Goal: Information Seeking & Learning: Learn about a topic

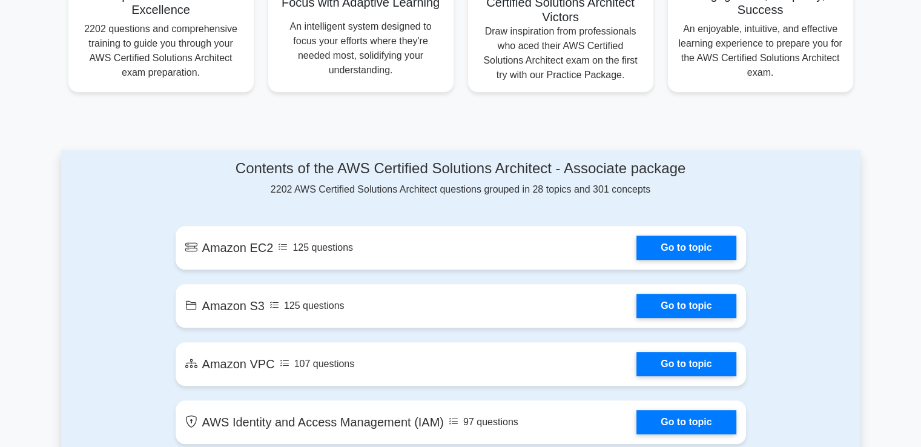
scroll to position [528, 0]
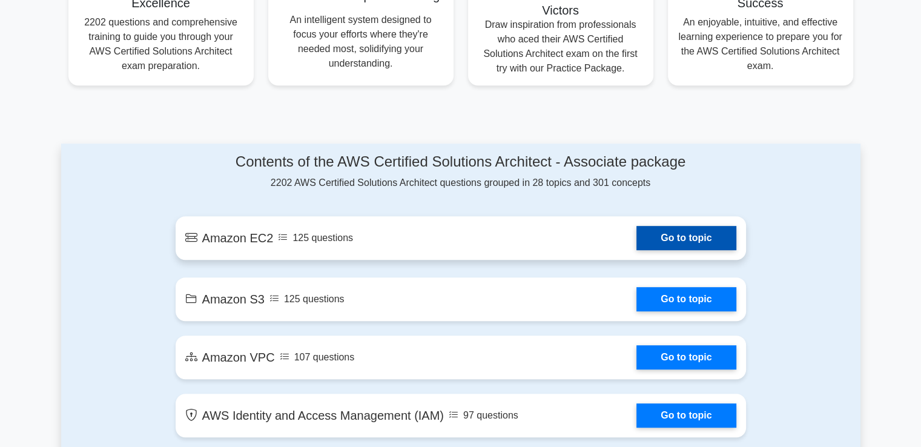
click at [715, 226] on link "Go to topic" at bounding box center [686, 238] width 99 height 24
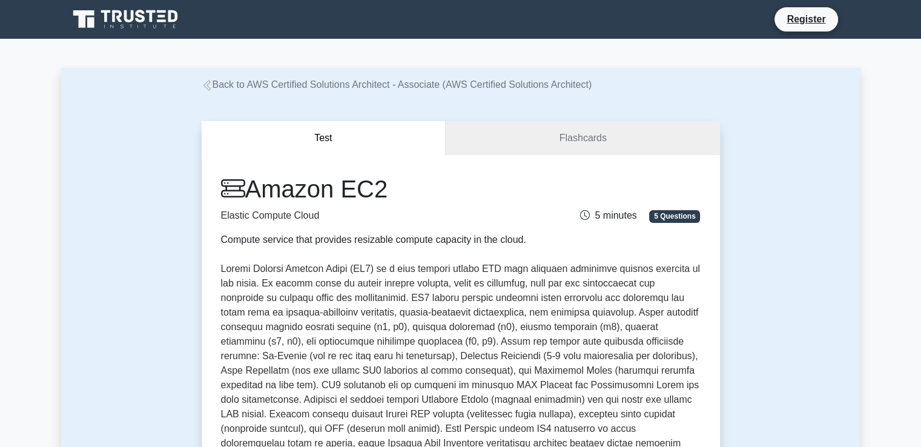
click at [574, 119] on div "Test Flashcards Amazon EC2 Elastic Compute Cloud Compute service that provides …" at bounding box center [460, 401] width 533 height 619
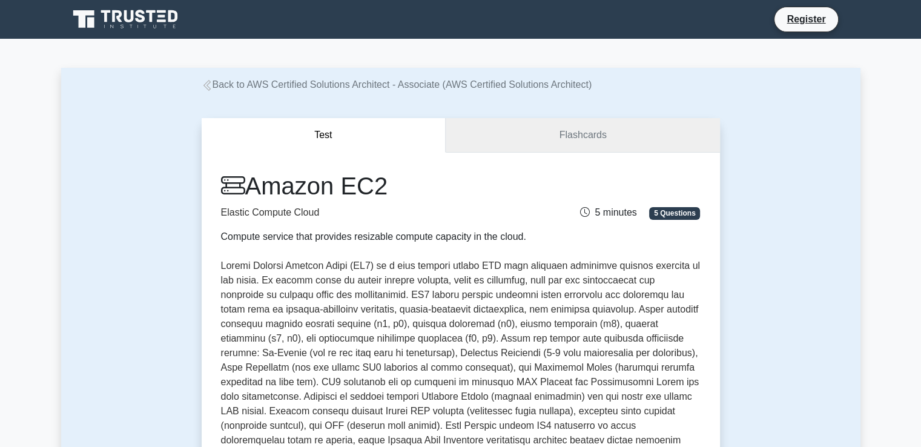
click at [564, 139] on link "Flashcards" at bounding box center [583, 135] width 274 height 35
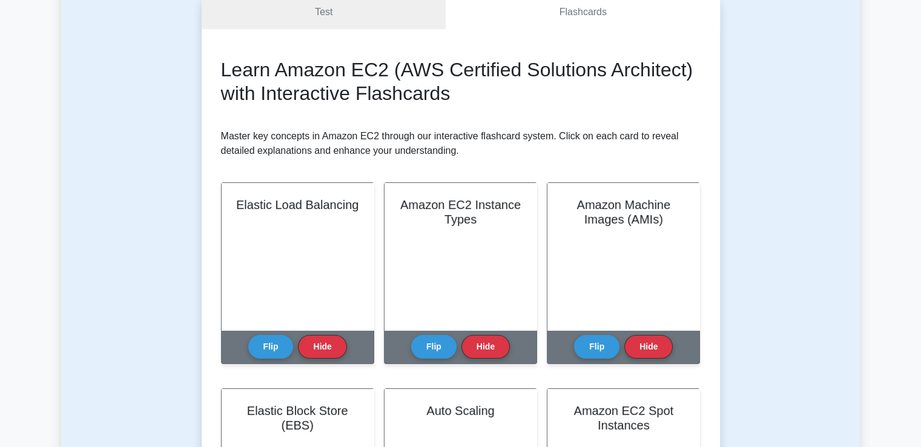
scroll to position [128, 0]
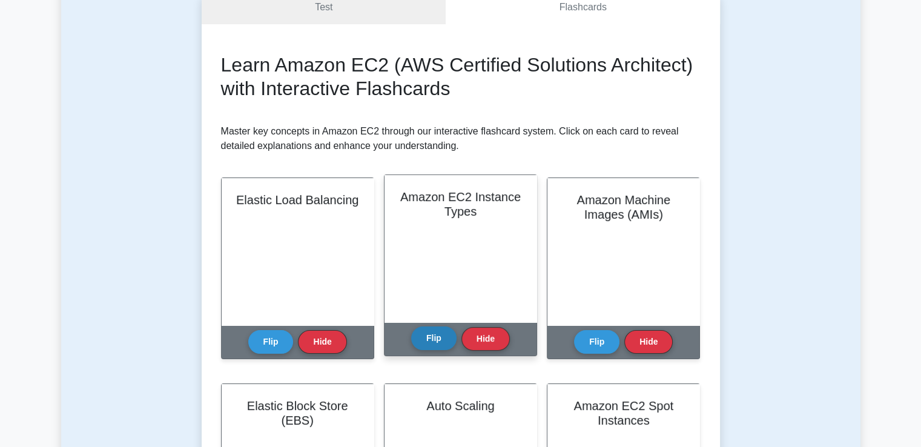
click at [446, 334] on button "Flip" at bounding box center [433, 338] width 45 height 24
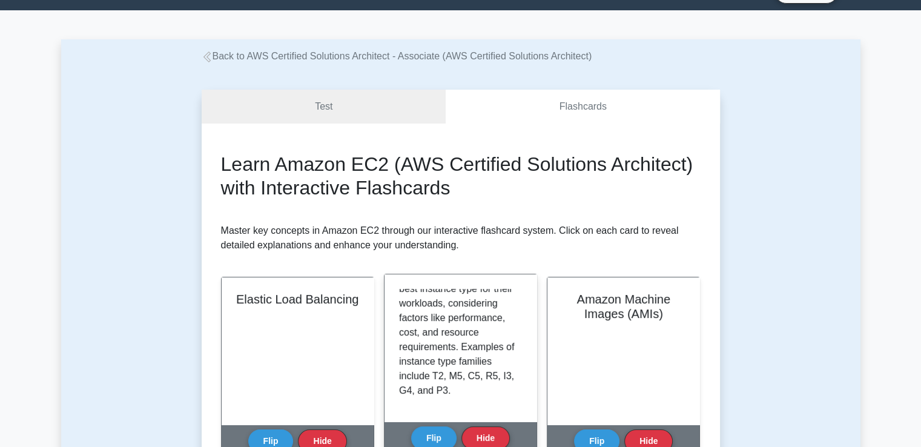
scroll to position [28, 0]
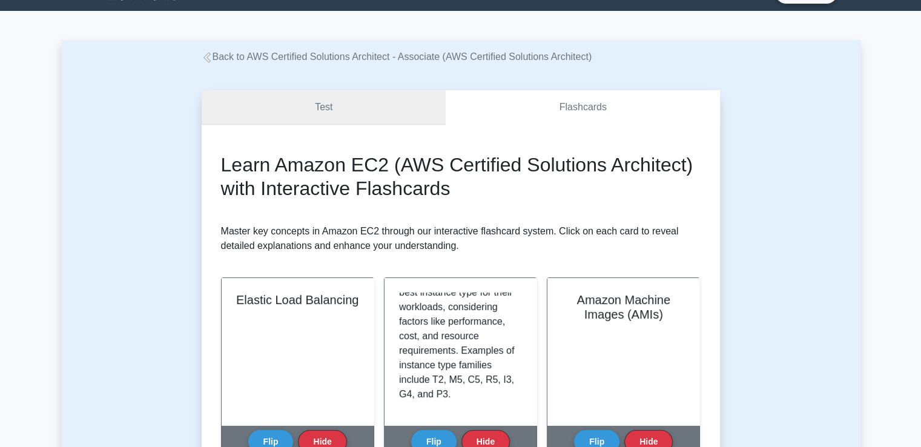
click at [276, 101] on link "Test" at bounding box center [324, 107] width 245 height 35
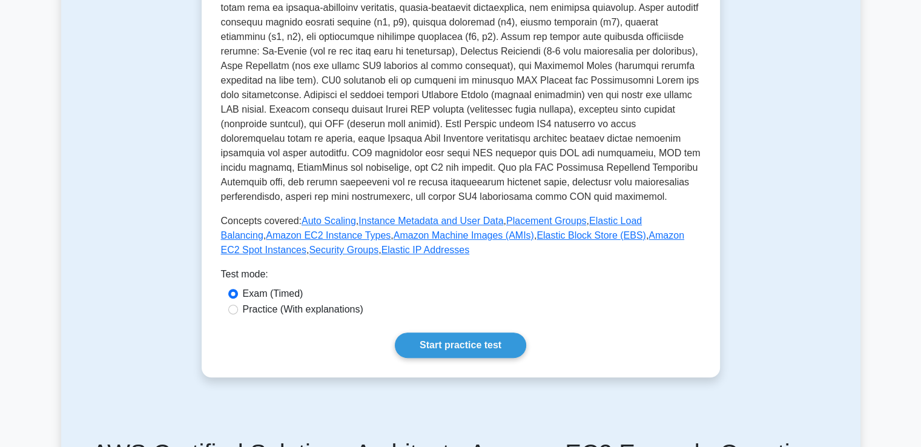
scroll to position [305, 0]
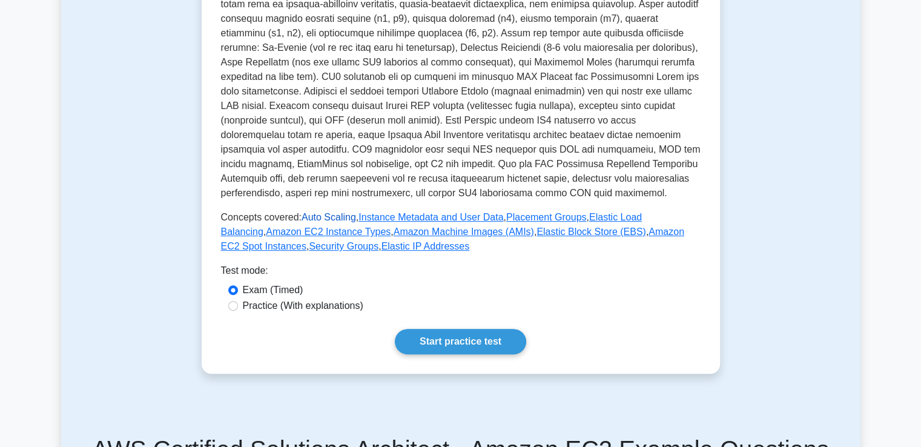
click at [329, 221] on link "Auto Scaling" at bounding box center [329, 217] width 55 height 10
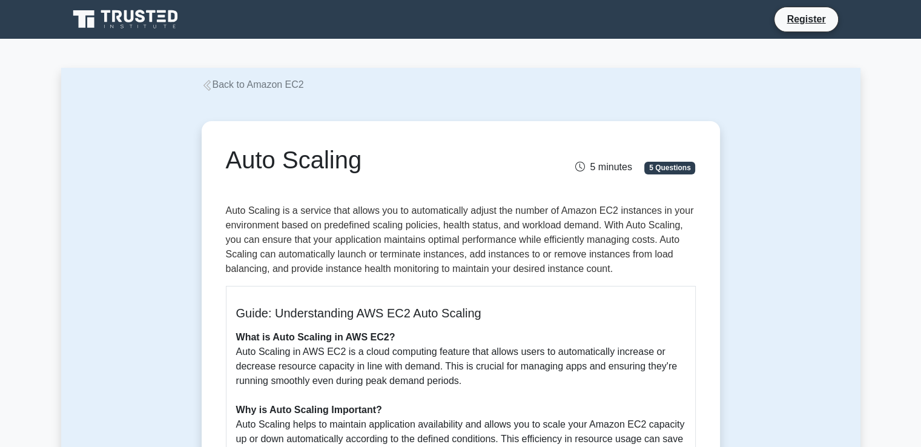
click at [210, 82] on icon at bounding box center [207, 85] width 11 height 11
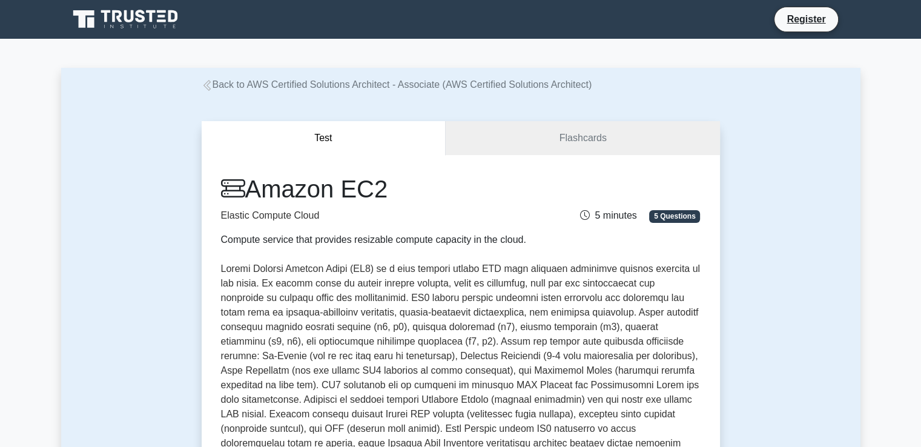
click at [208, 88] on icon at bounding box center [207, 85] width 11 height 11
click at [135, 28] on icon at bounding box center [126, 19] width 116 height 23
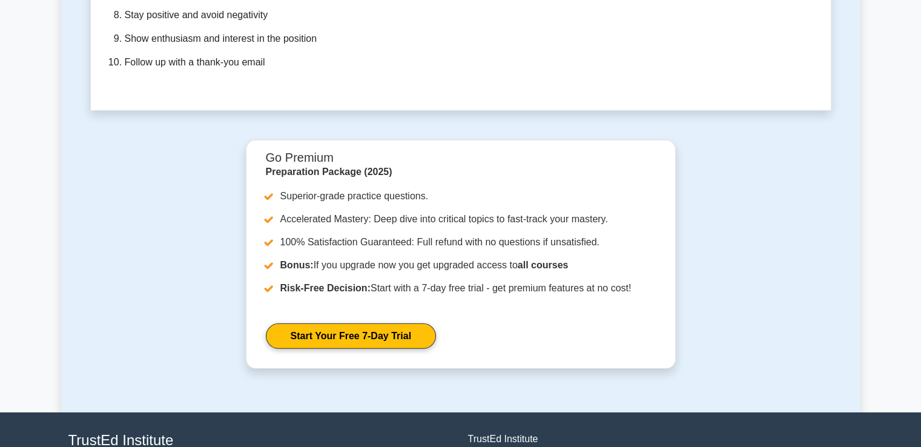
scroll to position [3685, 0]
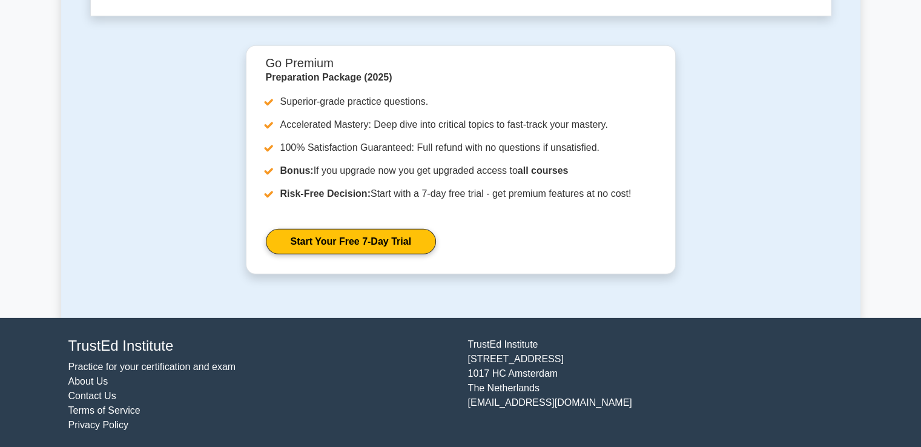
click at [102, 377] on link "About Us" at bounding box center [88, 381] width 40 height 10
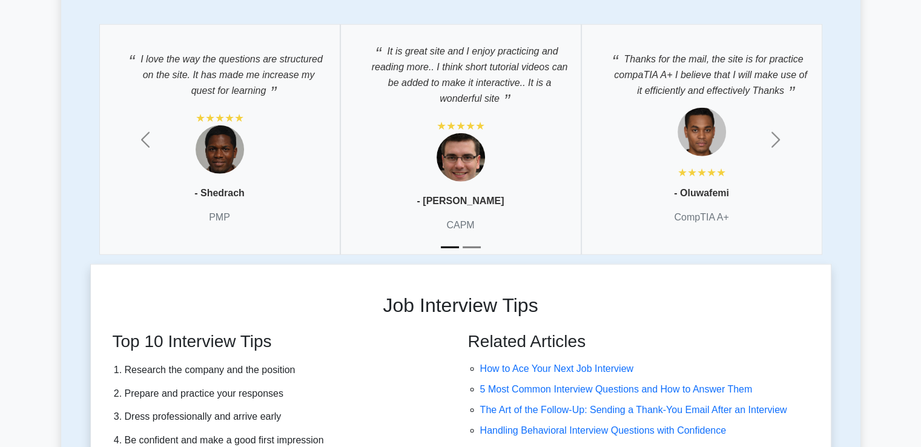
scroll to position [3069, 0]
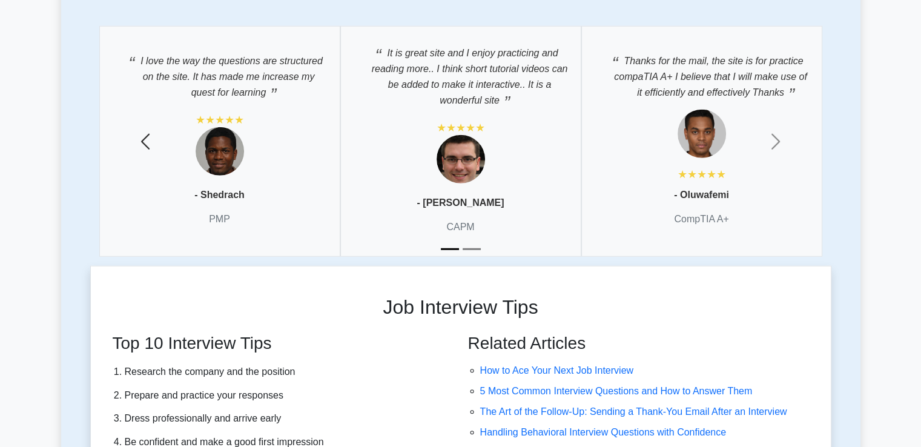
click at [142, 142] on span "button" at bounding box center [145, 141] width 19 height 19
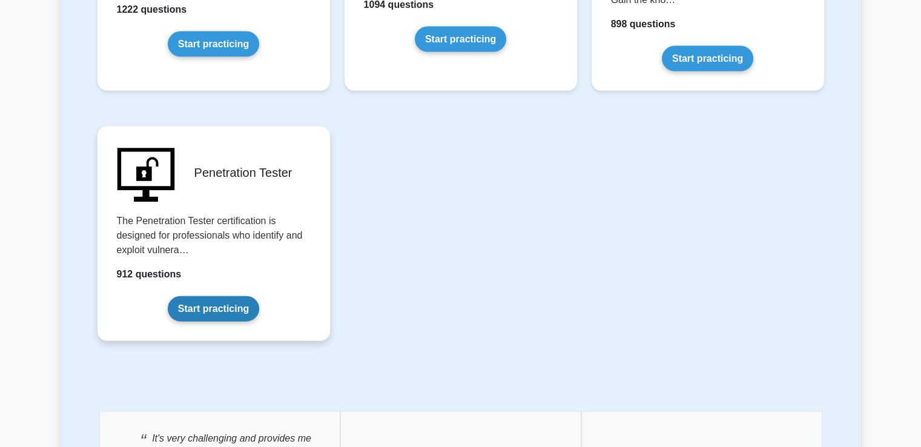
scroll to position [2693, 0]
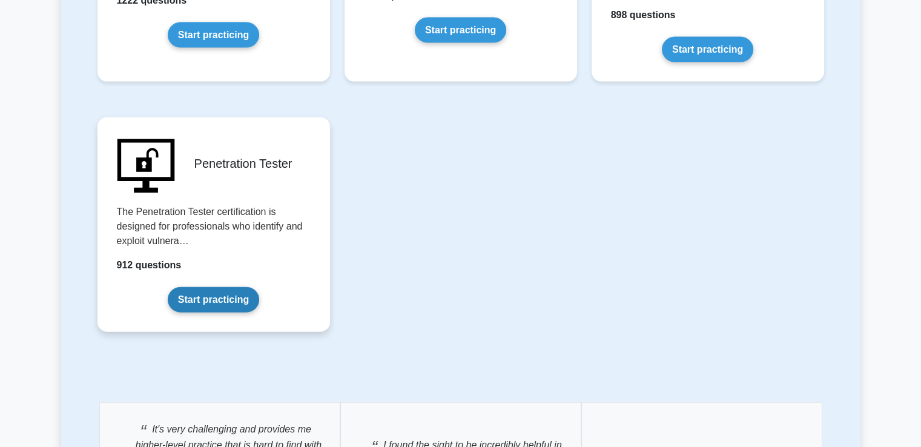
click at [192, 306] on link "Start practicing" at bounding box center [213, 299] width 91 height 25
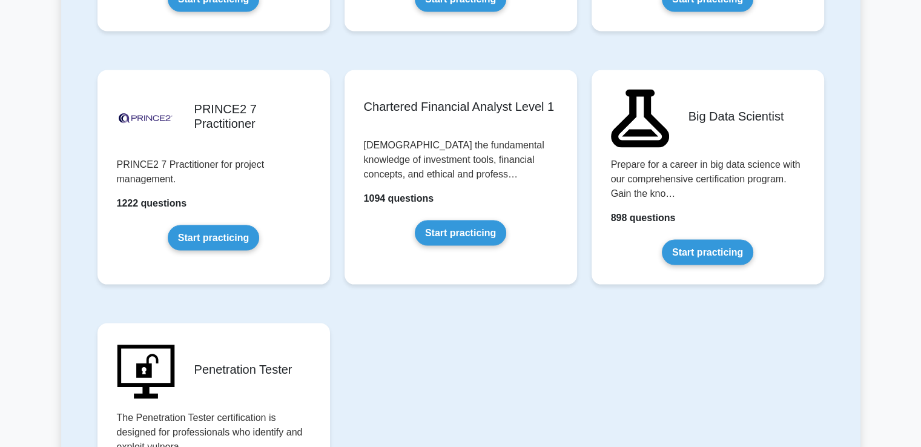
scroll to position [2490, 0]
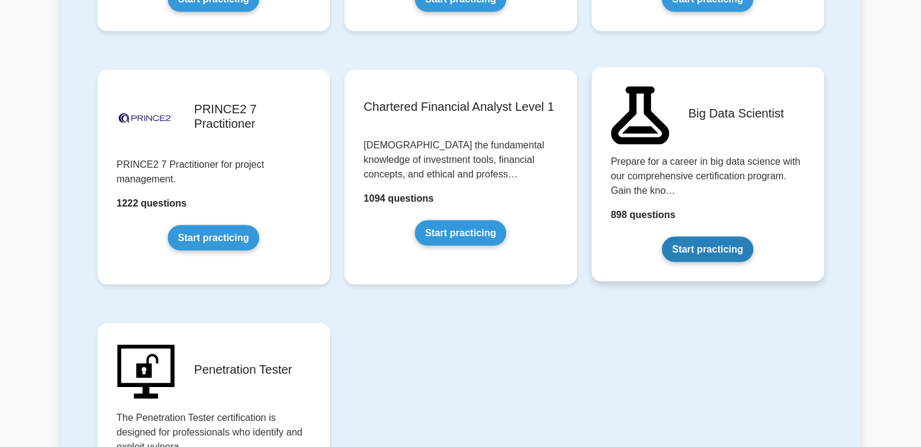
click at [707, 237] on link "Start practicing" at bounding box center [707, 249] width 91 height 25
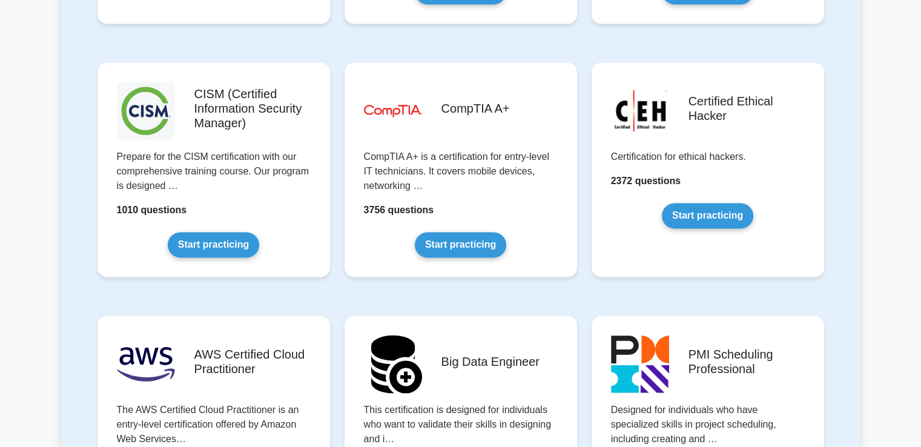
scroll to position [1737, 0]
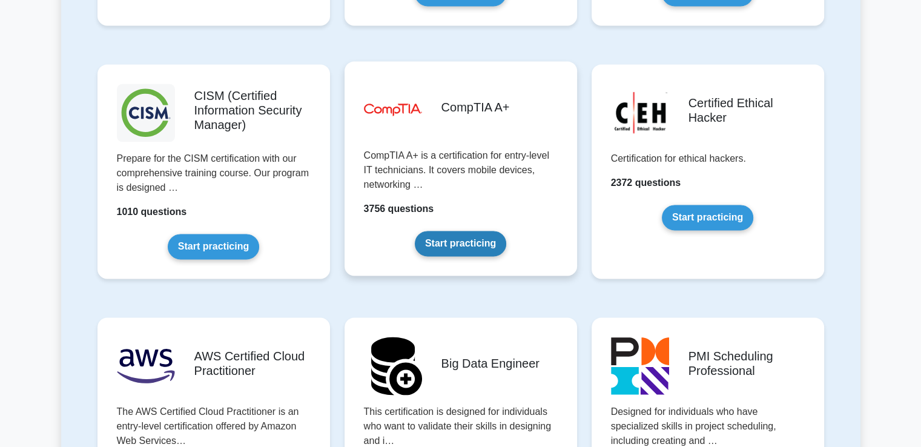
click at [468, 237] on link "Start practicing" at bounding box center [460, 243] width 91 height 25
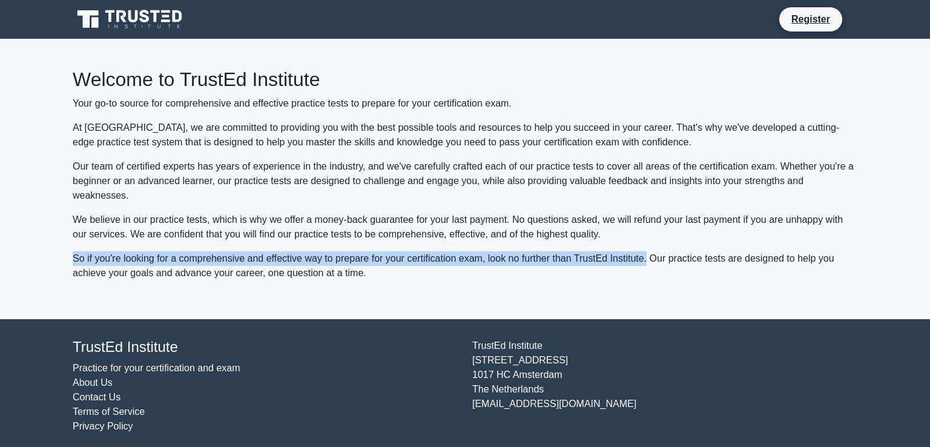
drag, startPoint x: 649, startPoint y: 240, endPoint x: 71, endPoint y: 240, distance: 577.2
click at [71, 240] on div "Welcome to TrustEd Institute Your go-to source for comprehensive and effective …" at bounding box center [464, 179] width 799 height 280
click at [428, 299] on div "Welcome to TrustEd Institute Your go-to source for comprehensive and effective …" at bounding box center [464, 179] width 799 height 280
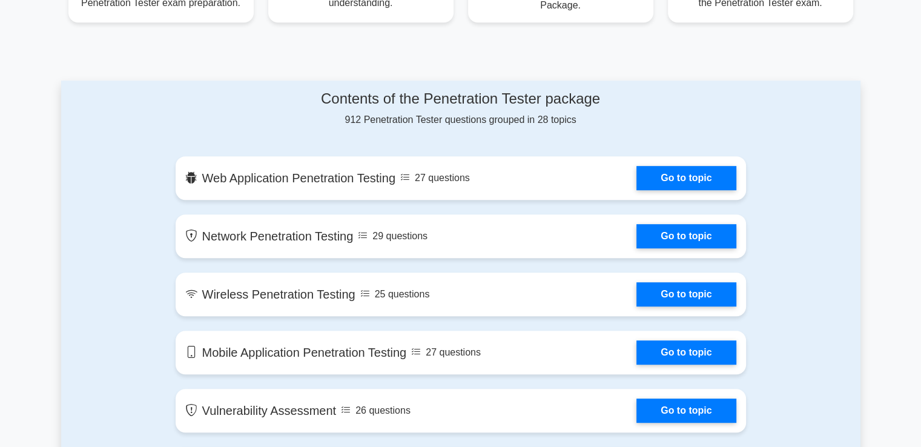
scroll to position [578, 0]
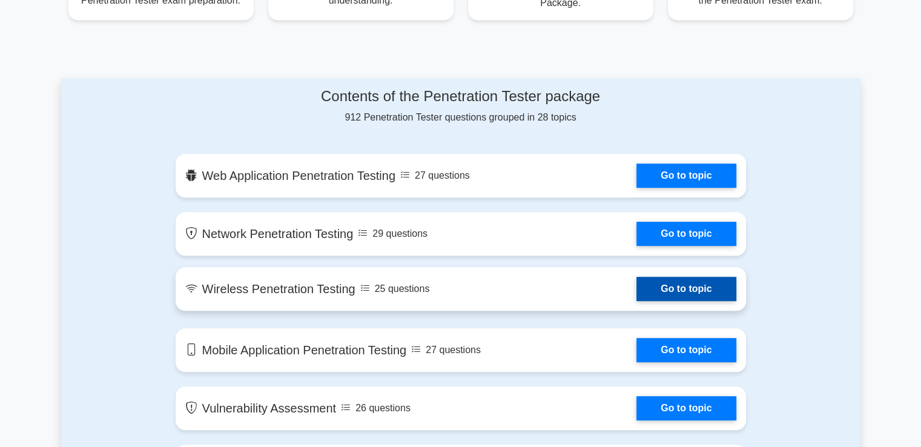
click at [646, 289] on link "Go to topic" at bounding box center [686, 289] width 99 height 24
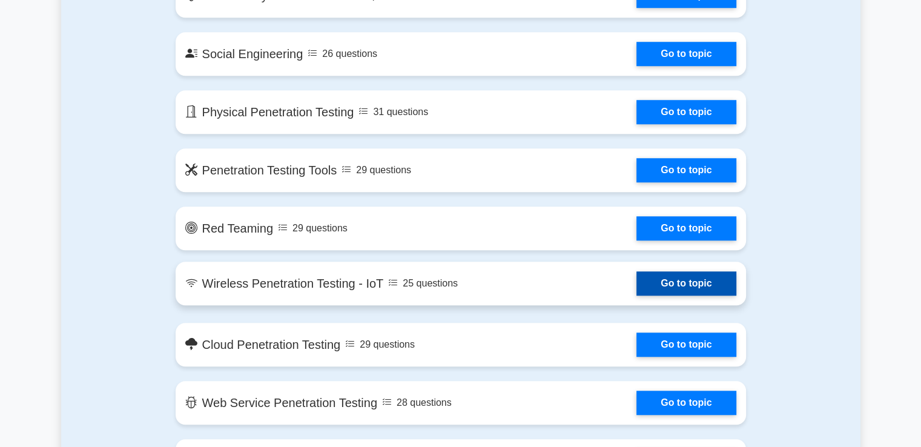
scroll to position [996, 0]
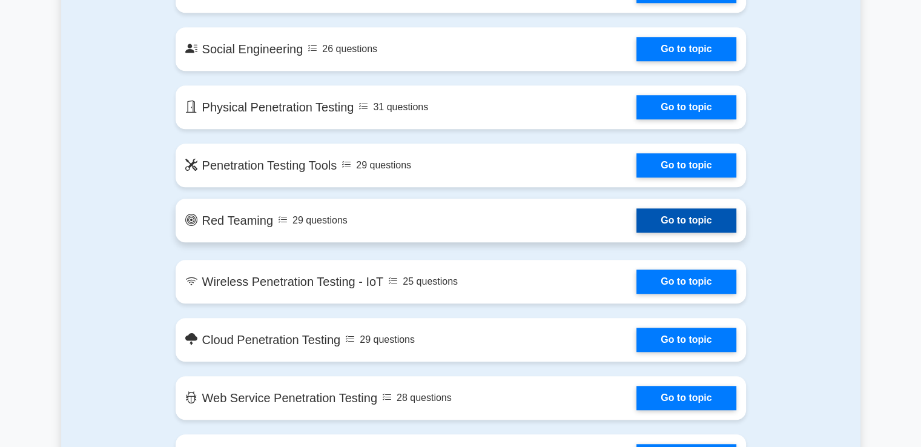
click at [637, 208] on link "Go to topic" at bounding box center [686, 220] width 99 height 24
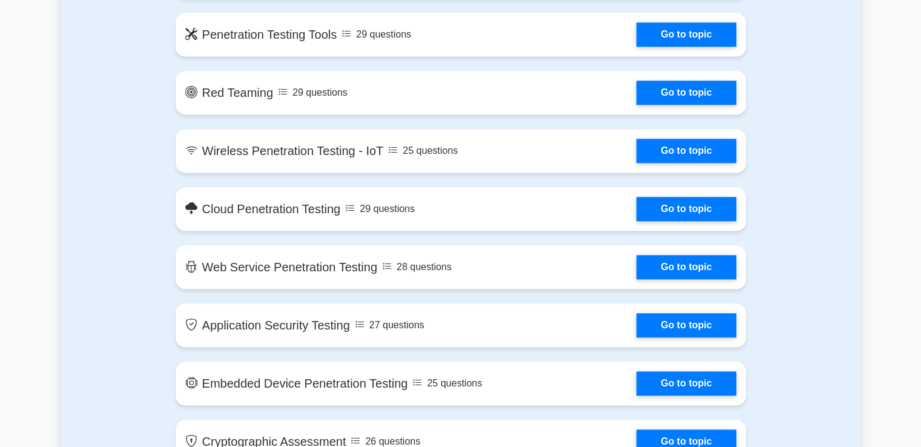
scroll to position [1168, 0]
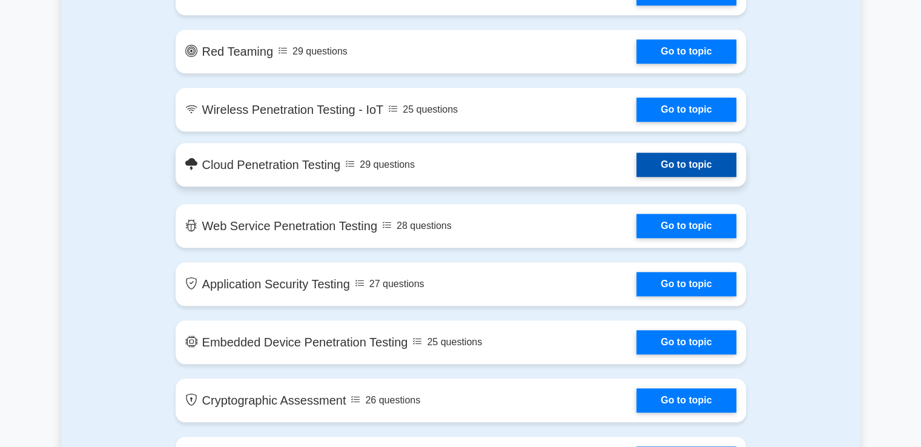
click at [637, 167] on link "Go to topic" at bounding box center [686, 165] width 99 height 24
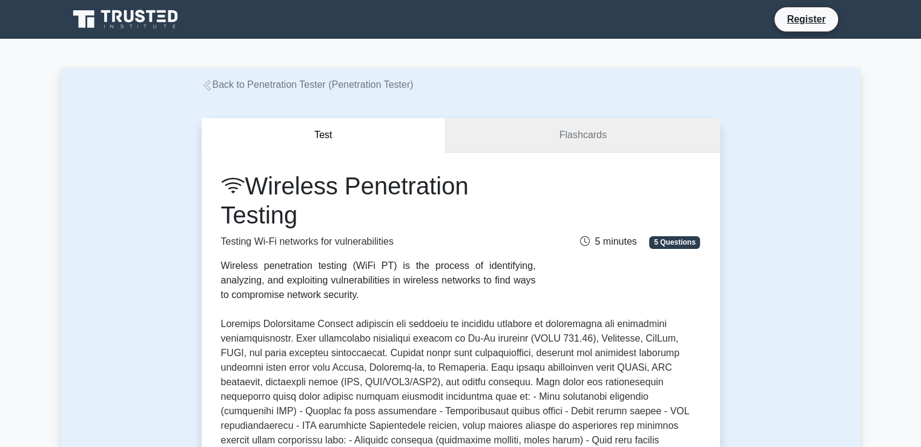
click at [584, 131] on link "Flashcards" at bounding box center [583, 135] width 274 height 35
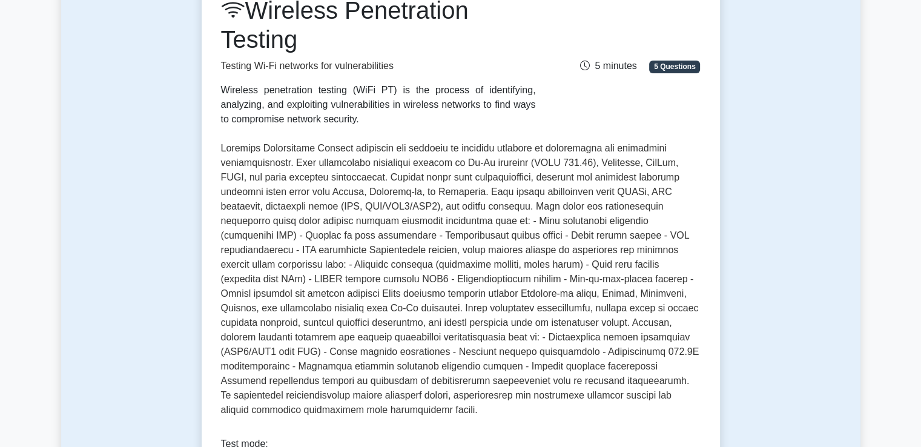
scroll to position [183, 0]
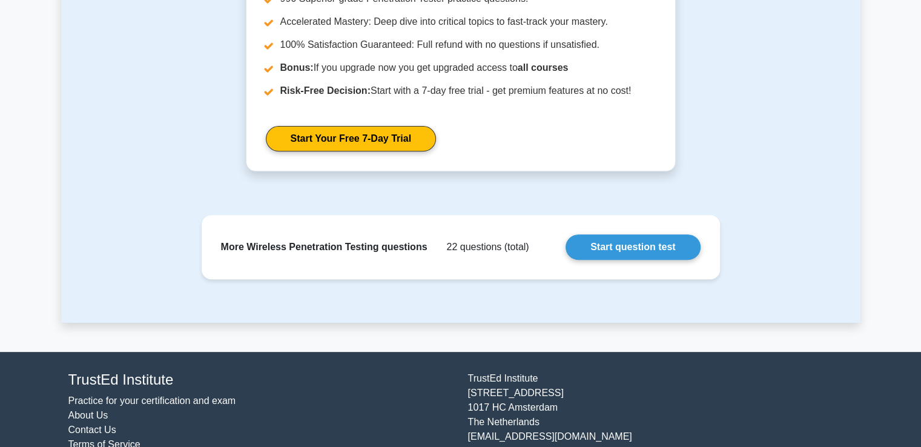
scroll to position [464, 0]
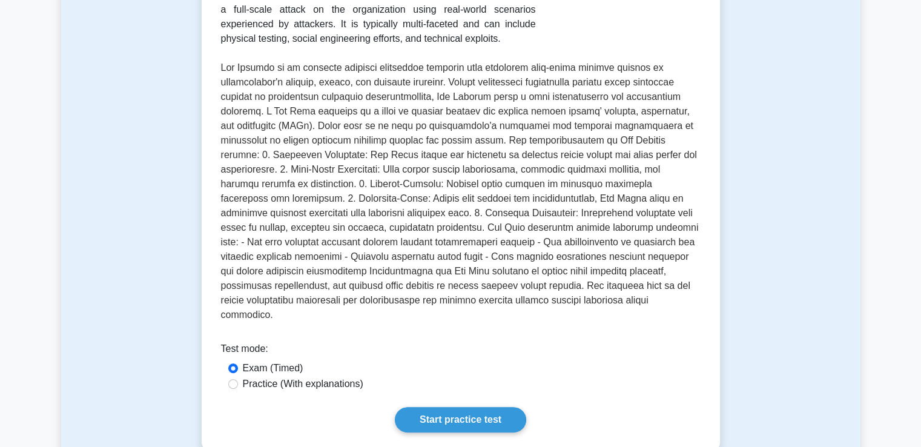
scroll to position [214, 0]
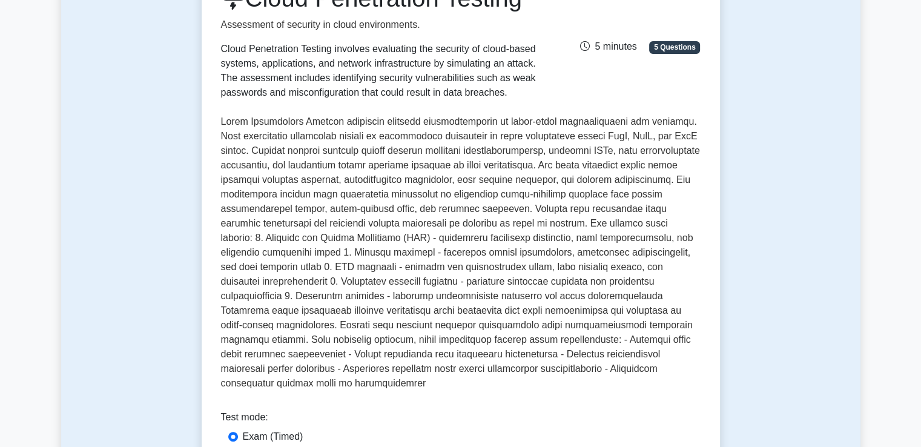
scroll to position [235, 0]
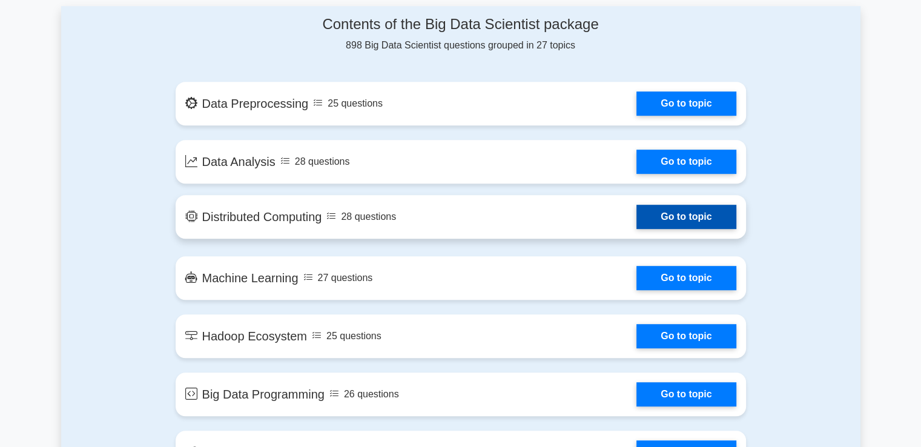
scroll to position [718, 0]
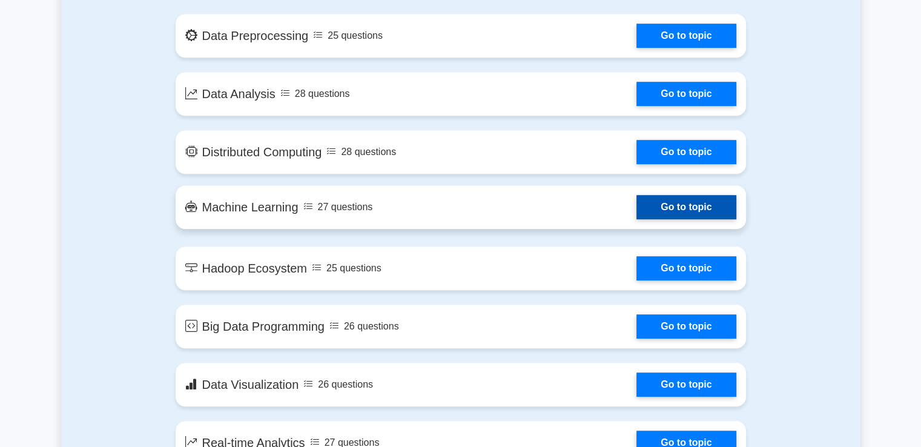
click at [637, 219] on link "Go to topic" at bounding box center [686, 207] width 99 height 24
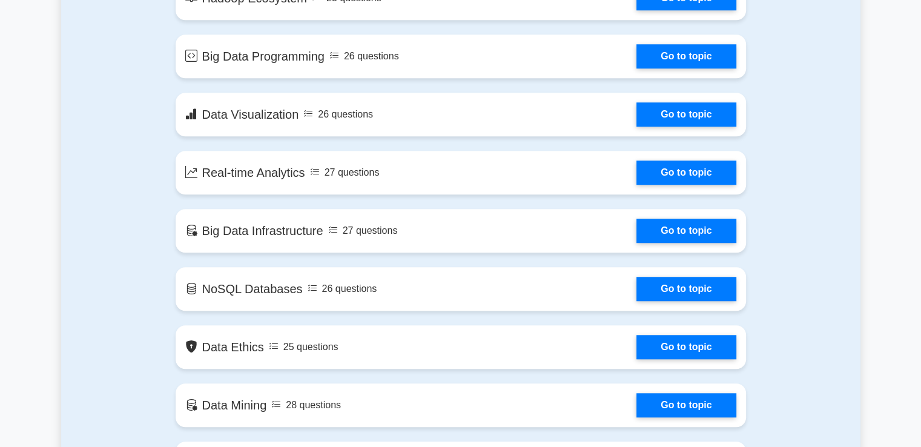
scroll to position [991, 0]
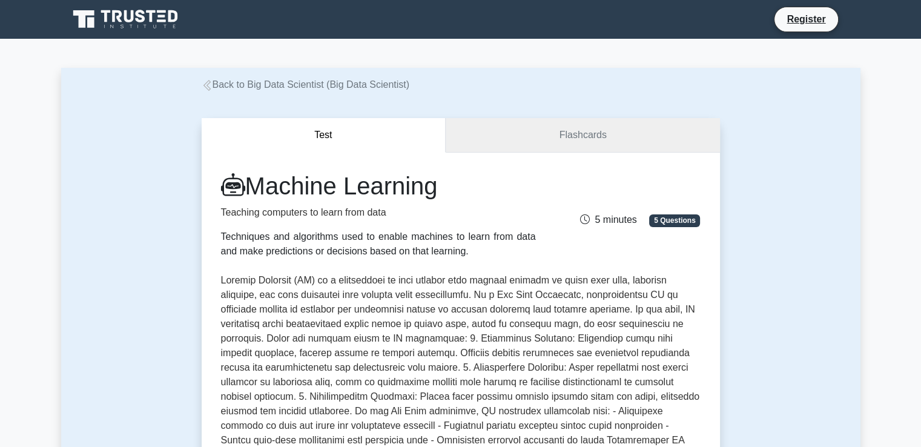
click at [475, 148] on link "Flashcards" at bounding box center [583, 135] width 274 height 35
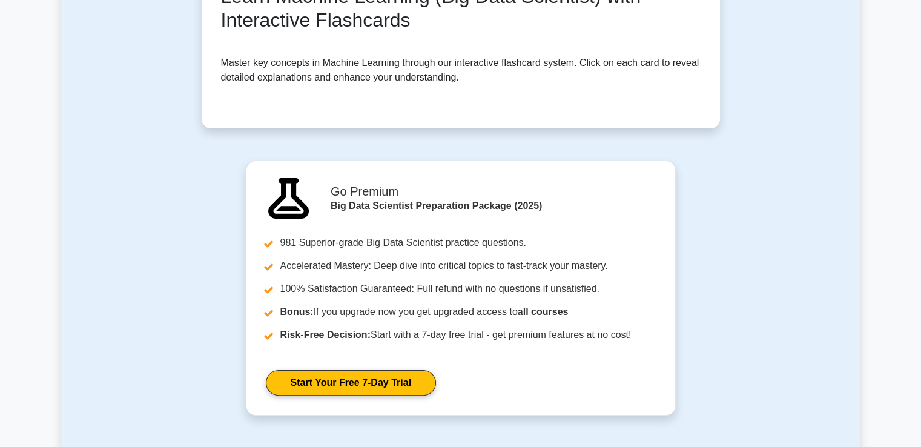
scroll to position [197, 0]
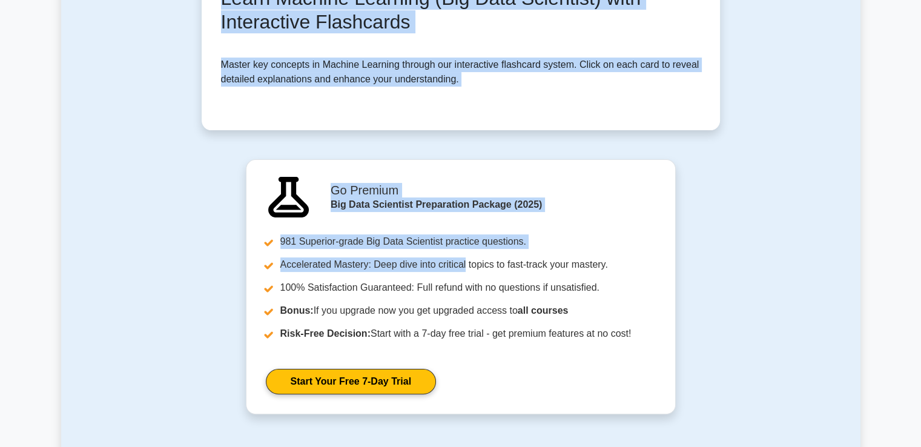
drag, startPoint x: 464, startPoint y: 254, endPoint x: 33, endPoint y: -33, distance: 517.2
click at [33, 0] on html "Register" at bounding box center [460, 266] width 921 height 926
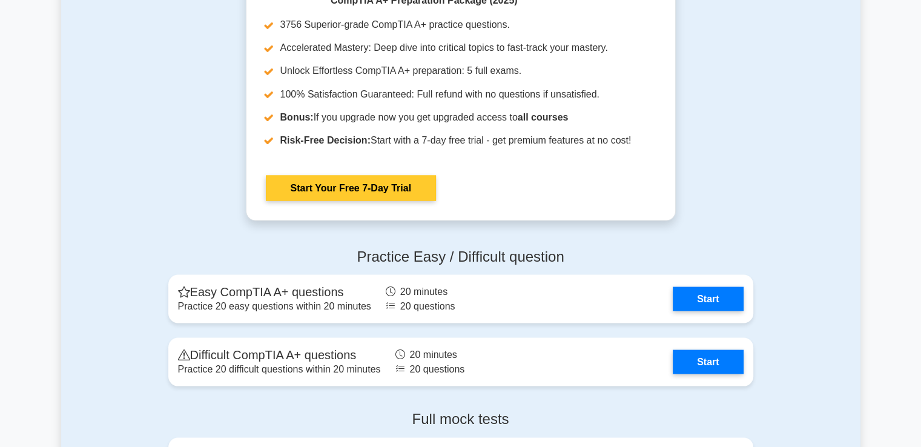
scroll to position [2209, 0]
click at [366, 176] on link "Start Your Free 7-Day Trial" at bounding box center [351, 188] width 170 height 25
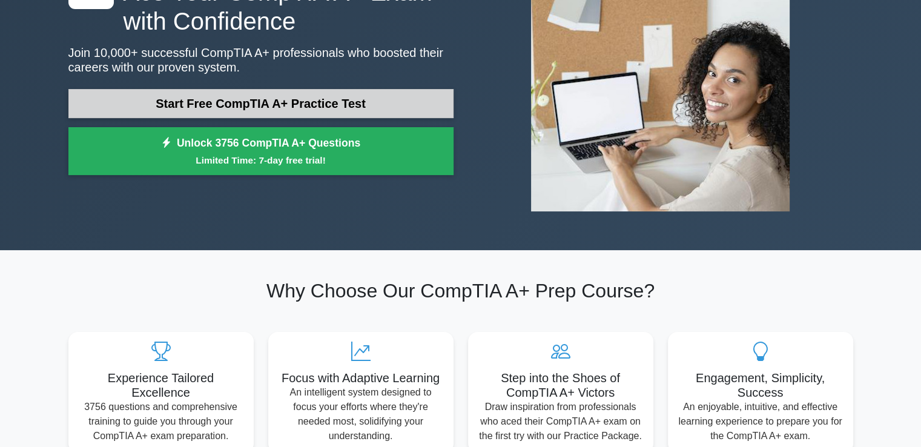
scroll to position [131, 0]
click at [231, 112] on link "Start Free CompTIA A+ Practice Test" at bounding box center [260, 103] width 385 height 29
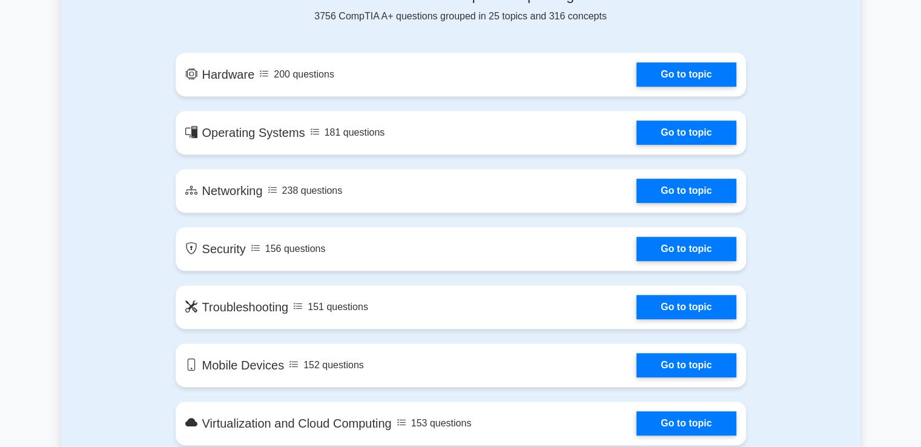
scroll to position [670, 0]
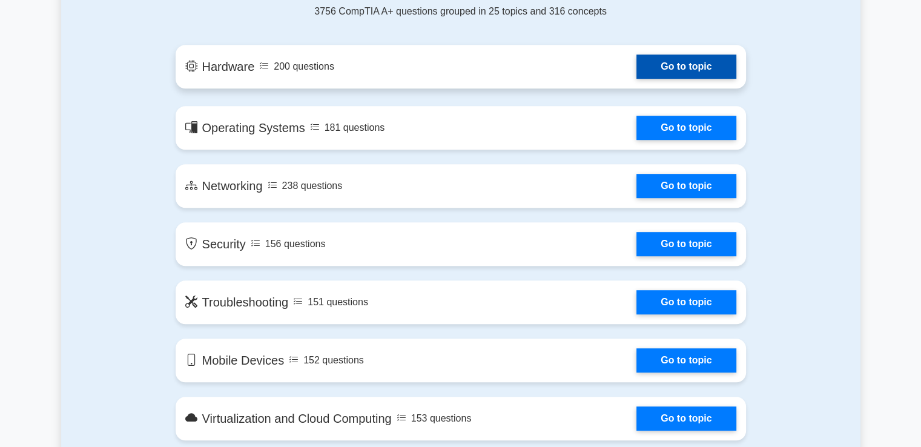
click at [666, 79] on link "Go to topic" at bounding box center [686, 67] width 99 height 24
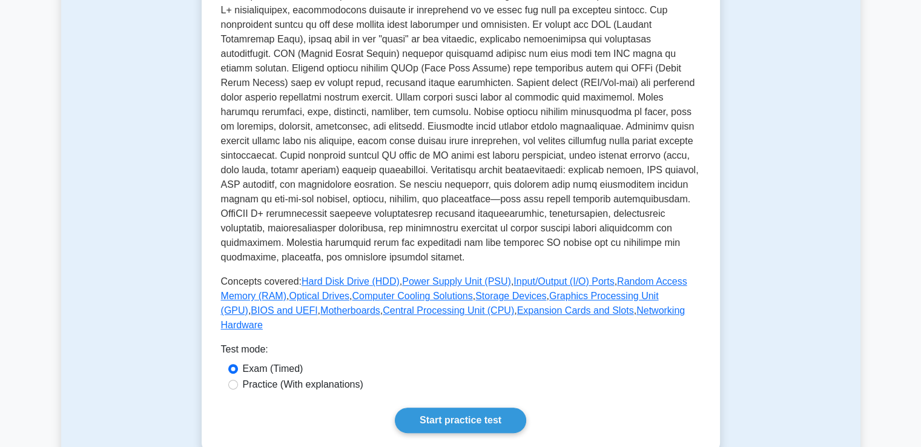
scroll to position [305, 0]
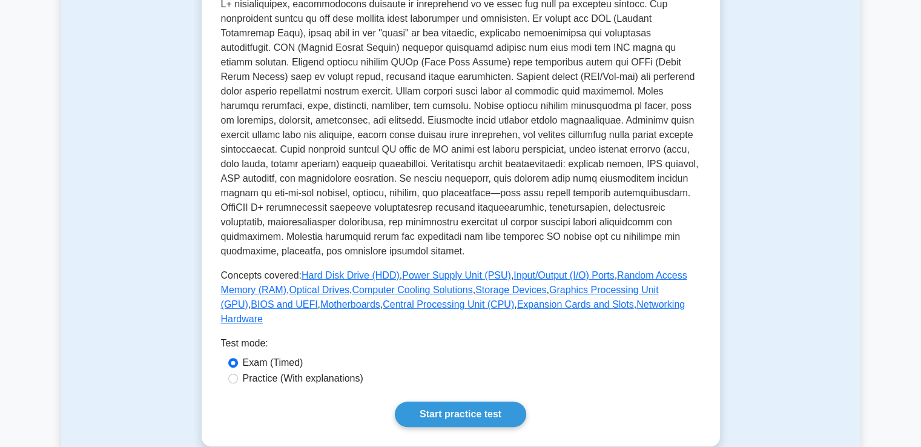
click at [451, 383] on div "Hardware Physical components of a computer Hardware refers to the physical comp…" at bounding box center [461, 146] width 480 height 561
click at [448, 402] on link "Start practice test" at bounding box center [460, 414] width 131 height 25
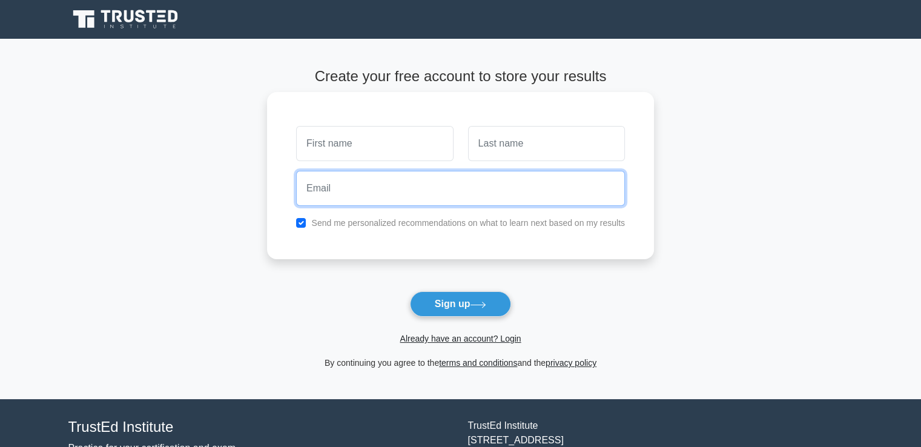
click at [361, 184] on input "email" at bounding box center [460, 188] width 329 height 35
type input "e.d.u.c.2000.a.t.i.o.n@gmail.com"
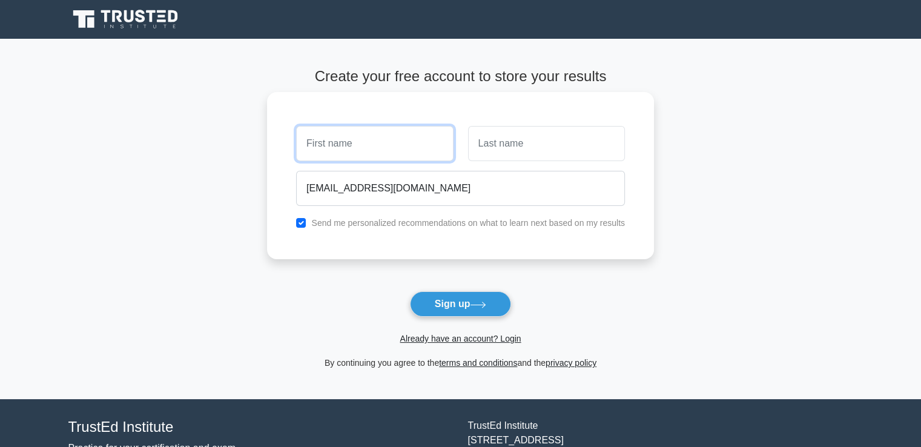
click at [342, 150] on input "text" at bounding box center [374, 143] width 157 height 35
type input "Mario"
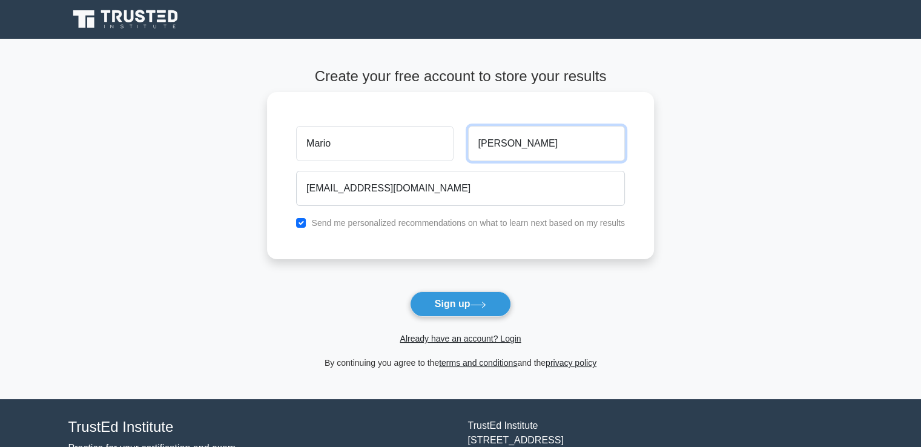
type input "Rossi"
click at [296, 218] on input "checkbox" at bounding box center [301, 223] width 10 height 10
checkbox input "false"
click at [410, 291] on button "Sign up" at bounding box center [461, 303] width 102 height 25
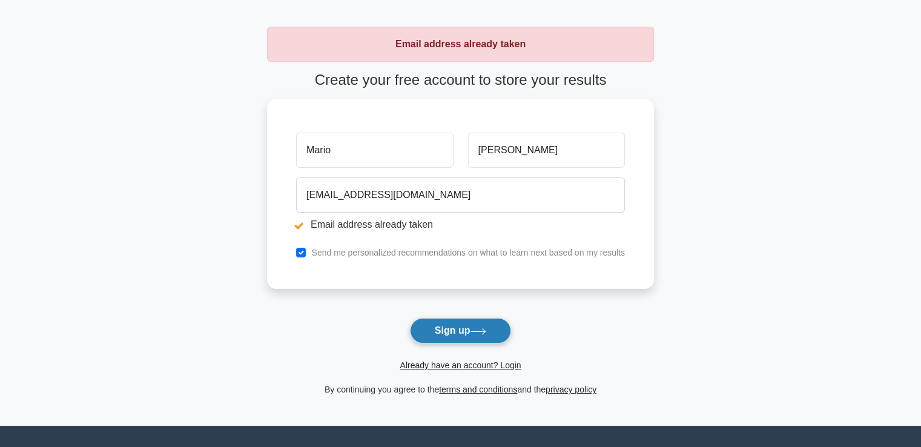
scroll to position [40, 0]
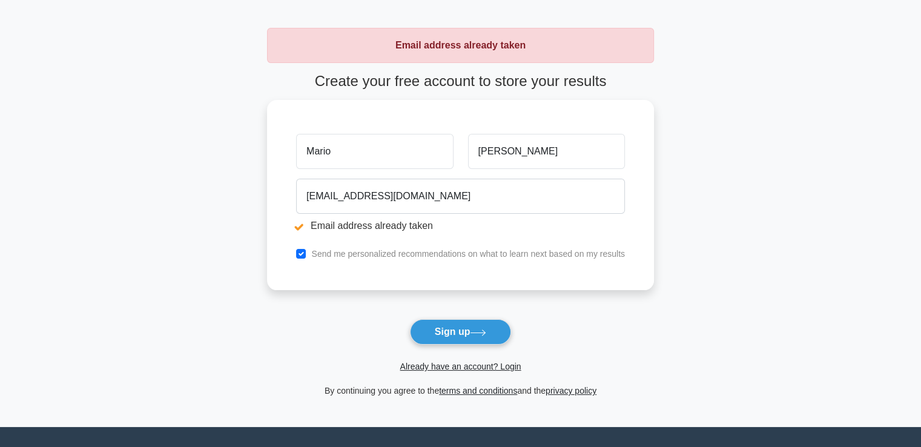
click at [495, 371] on span "Already have an account? Login" at bounding box center [460, 366] width 377 height 15
click at [495, 366] on link "Already have an account? Login" at bounding box center [460, 367] width 121 height 10
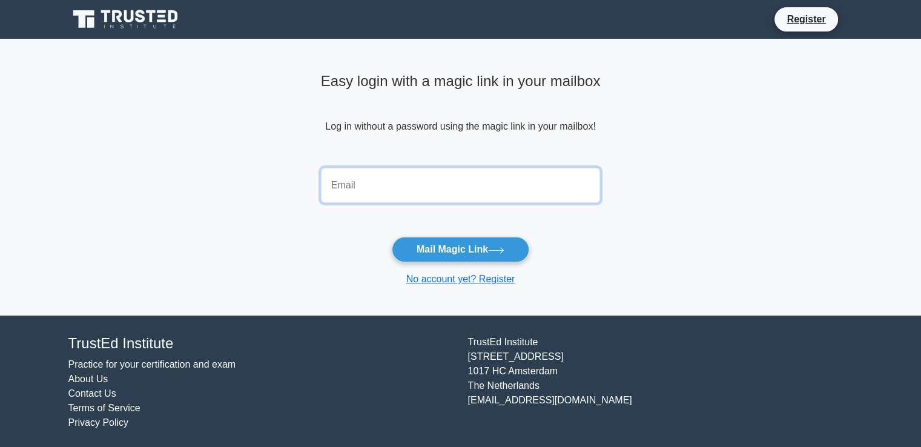
paste input "[EMAIL_ADDRESS][DOMAIN_NAME]"
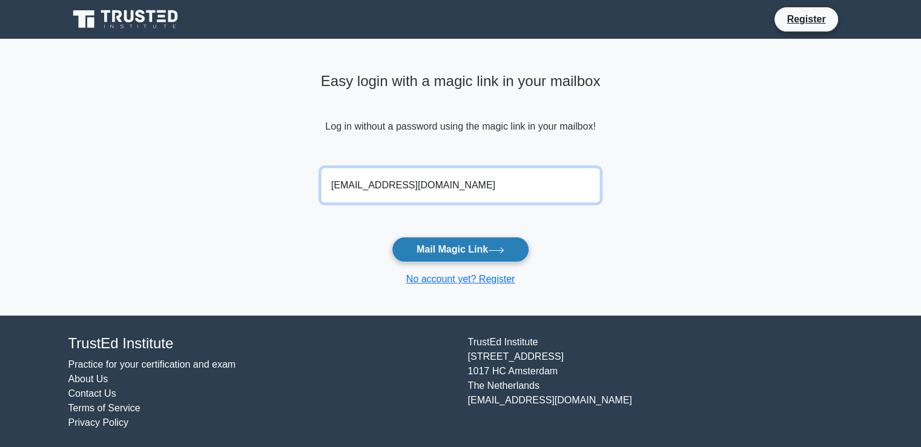
type input "[EMAIL_ADDRESS][DOMAIN_NAME]"
click at [449, 253] on button "Mail Magic Link" at bounding box center [460, 249] width 137 height 25
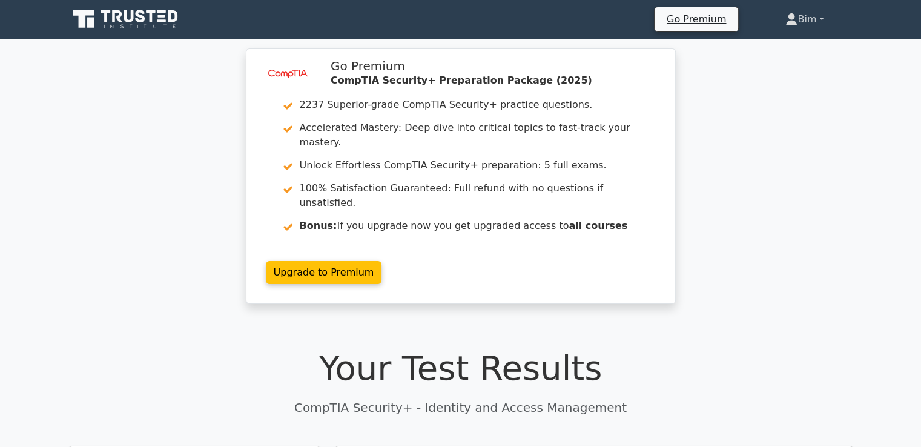
click at [807, 17] on link "Bim" at bounding box center [804, 19] width 96 height 24
click at [796, 43] on link "Profile" at bounding box center [805, 47] width 96 height 19
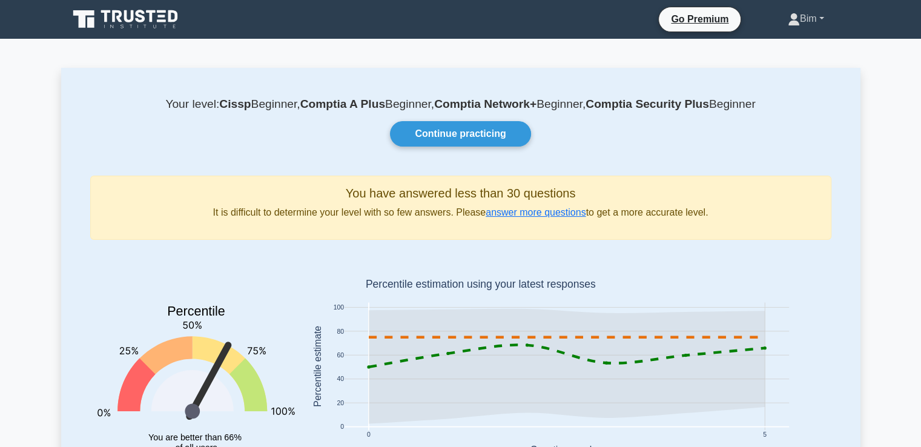
click at [819, 21] on link "Bim" at bounding box center [806, 19] width 94 height 24
click at [798, 67] on link "Settings" at bounding box center [807, 66] width 96 height 19
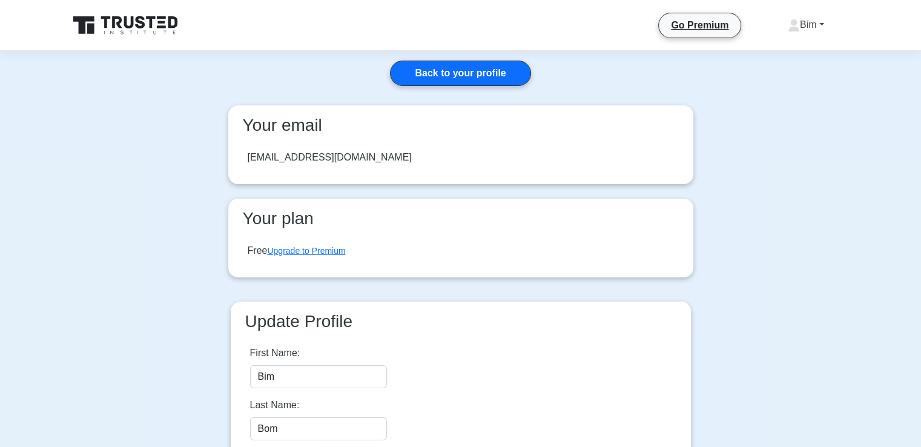
click at [833, 27] on link "Bim" at bounding box center [806, 25] width 94 height 24
click at [795, 49] on link "Profile" at bounding box center [807, 53] width 96 height 19
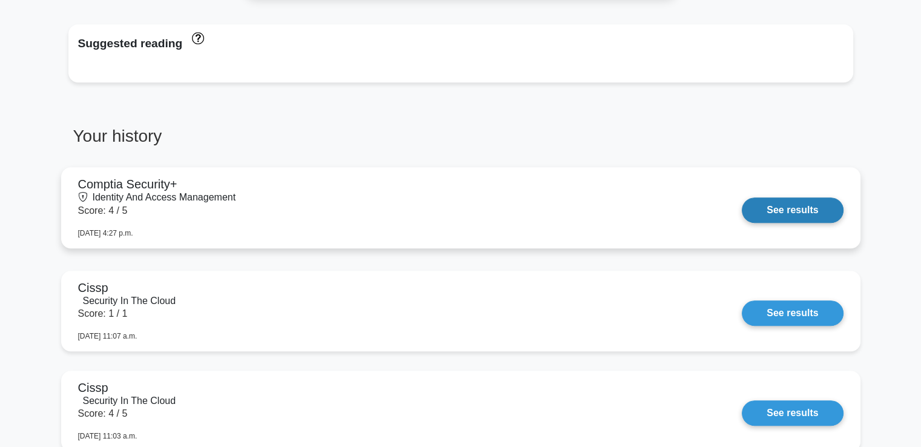
scroll to position [1346, 0]
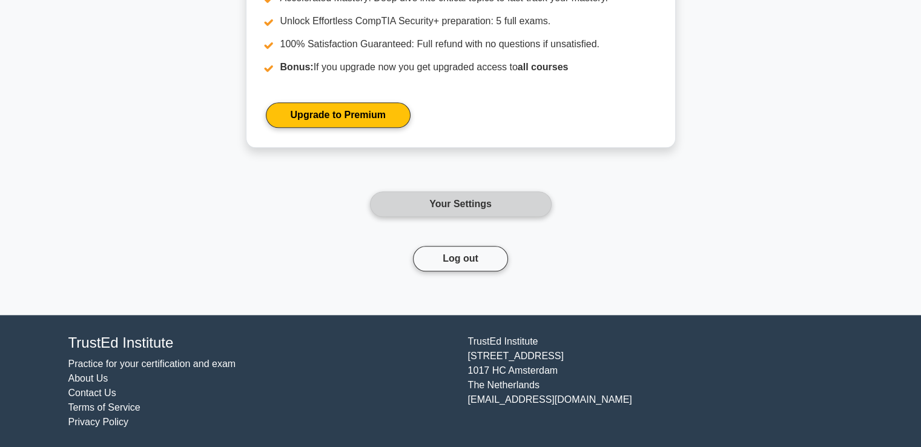
click at [497, 191] on link "Your Settings" at bounding box center [461, 203] width 182 height 25
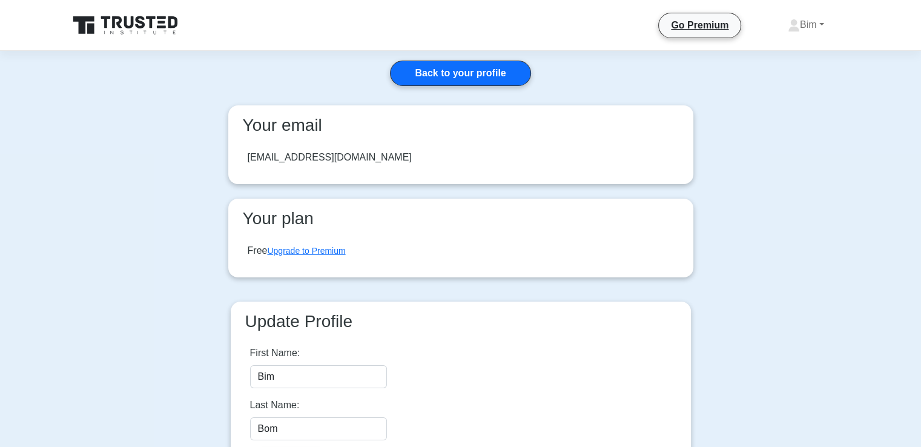
click at [153, 21] on icon at bounding box center [126, 25] width 116 height 23
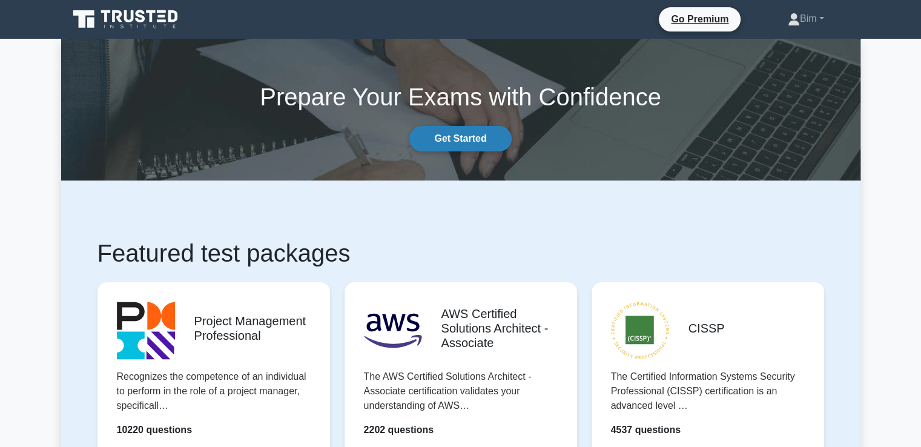
click at [483, 136] on link "Get Started" at bounding box center [460, 138] width 102 height 25
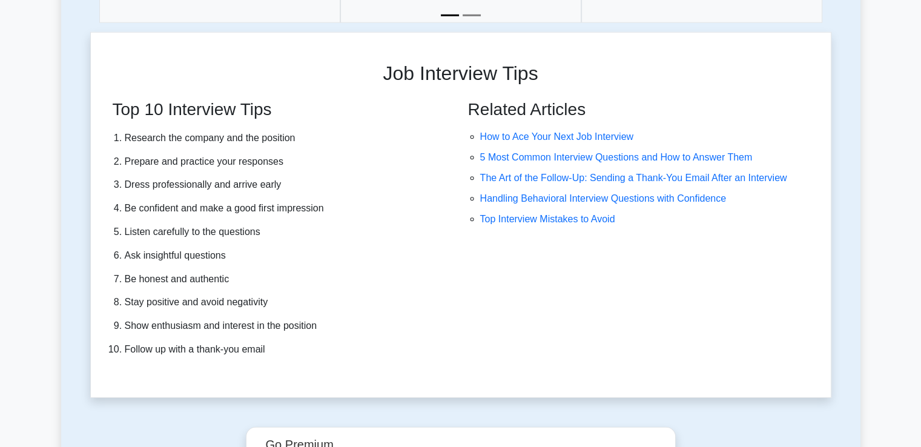
scroll to position [3304, 0]
click at [529, 138] on li "How to Ace Your Next Job Interview" at bounding box center [648, 136] width 336 height 15
click at [533, 135] on link "How to Ace Your Next Job Interview" at bounding box center [556, 136] width 153 height 10
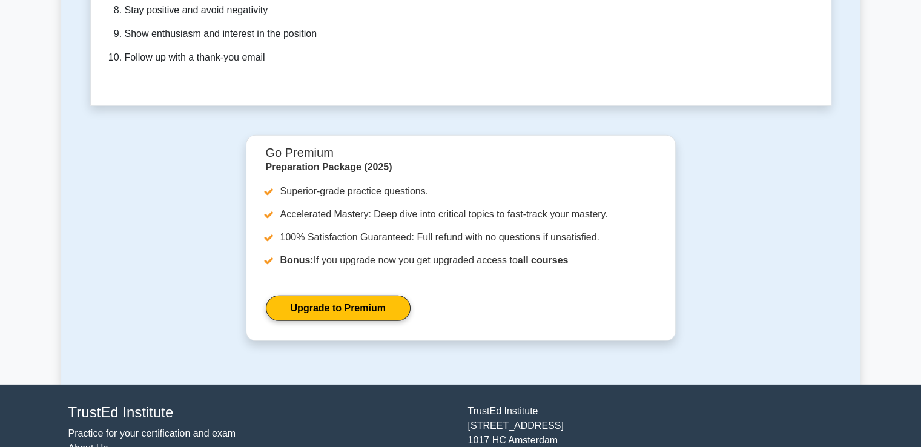
scroll to position [3739, 0]
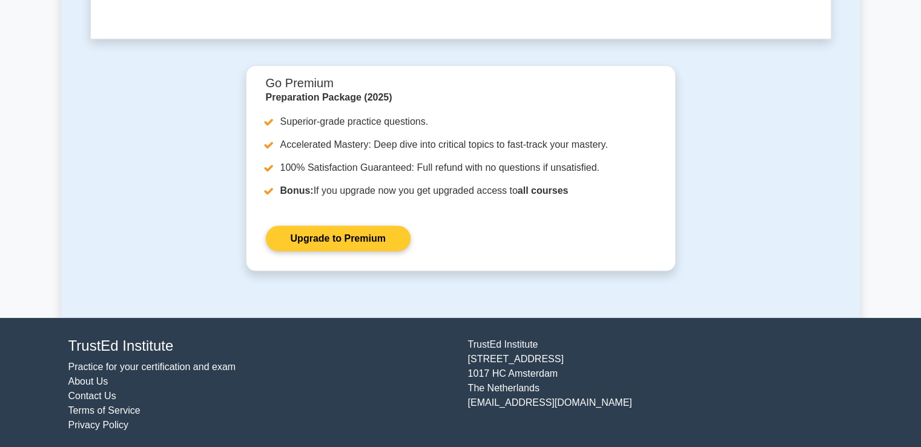
click at [317, 238] on link "Upgrade to Premium" at bounding box center [338, 238] width 145 height 25
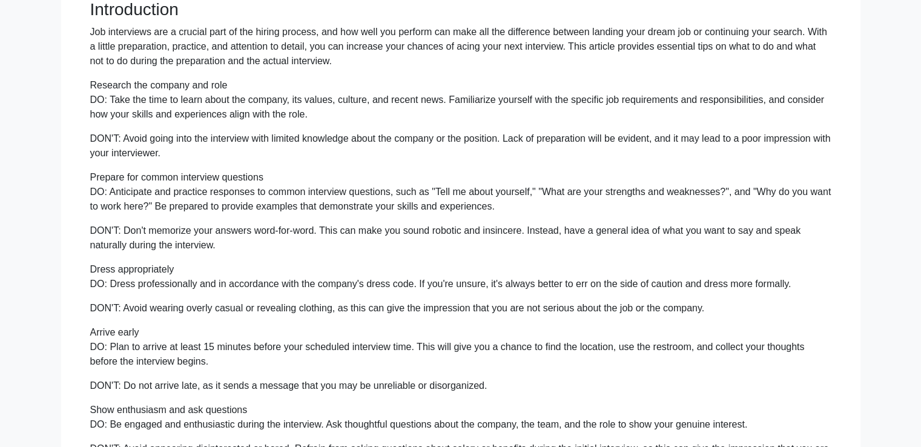
scroll to position [147, 0]
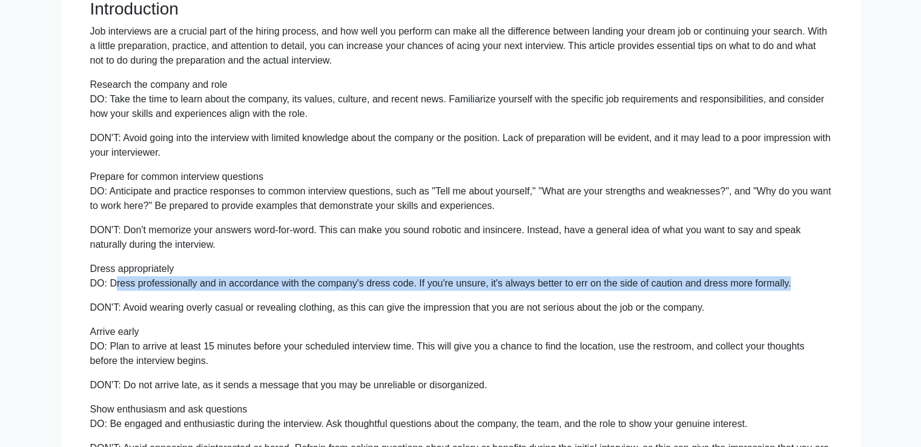
drag, startPoint x: 783, startPoint y: 285, endPoint x: 111, endPoint y: 281, distance: 672.3
click at [111, 281] on p "DO: Dress professionally and in accordance with the company's dress code. If yo…" at bounding box center [460, 283] width 741 height 15
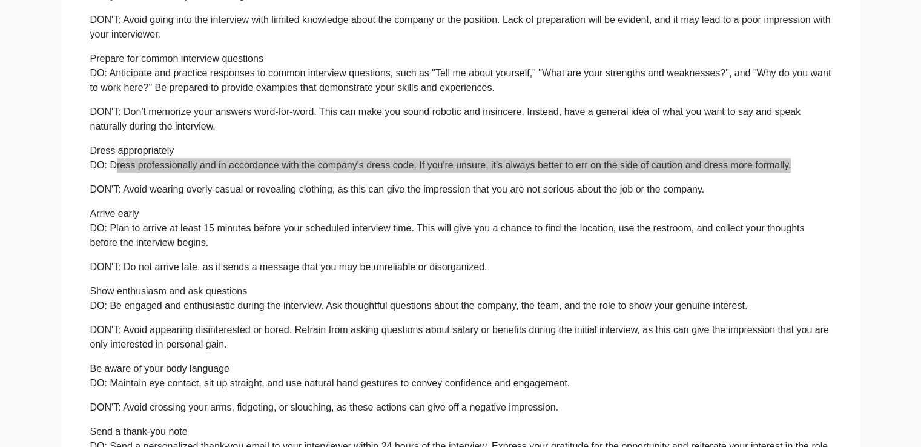
scroll to position [266, 0]
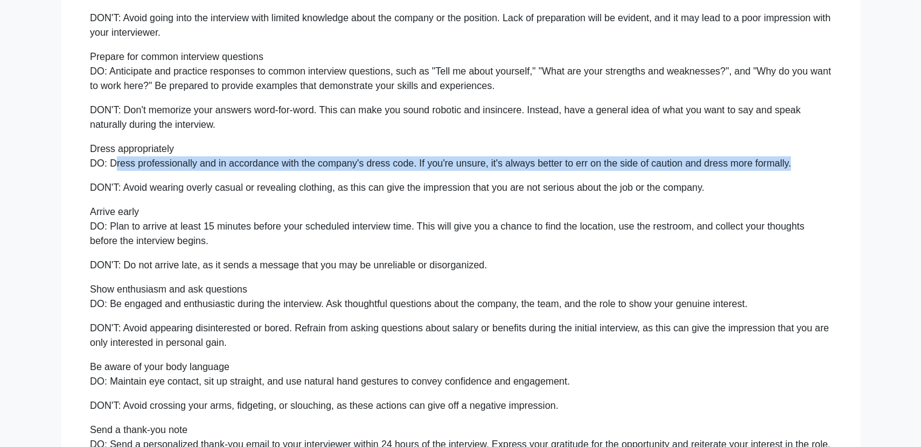
click at [548, 223] on p "DO: Plan to arrive at least 15 minutes before your scheduled interview time. Th…" at bounding box center [460, 233] width 741 height 29
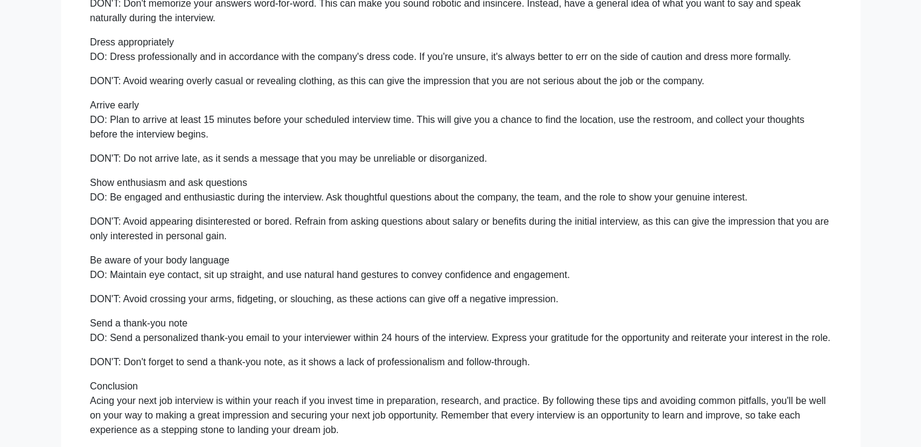
scroll to position [375, 0]
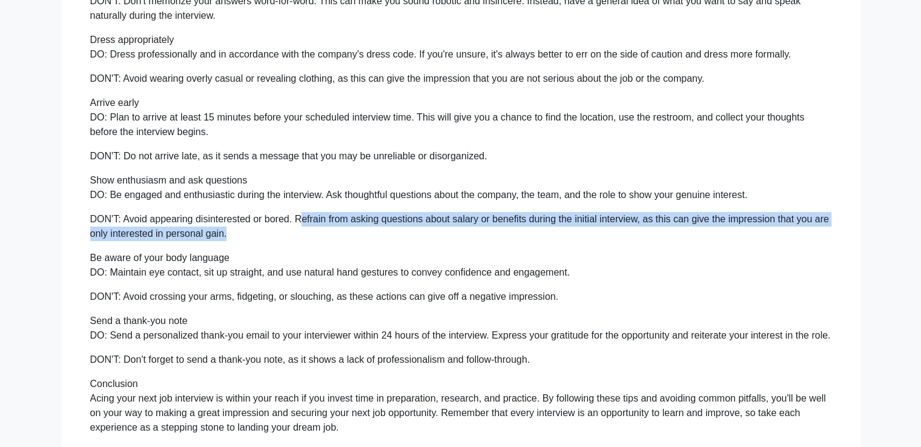
drag, startPoint x: 297, startPoint y: 220, endPoint x: 223, endPoint y: 236, distance: 76.1
click at [223, 236] on p "DON'T: Avoid appearing disinterested or bored. Refrain from asking questions ab…" at bounding box center [460, 226] width 741 height 29
click at [397, 254] on div "How to Ace Your Next Job Interview A short Guide to Outshine Other Candidates a…" at bounding box center [460, 82] width 799 height 781
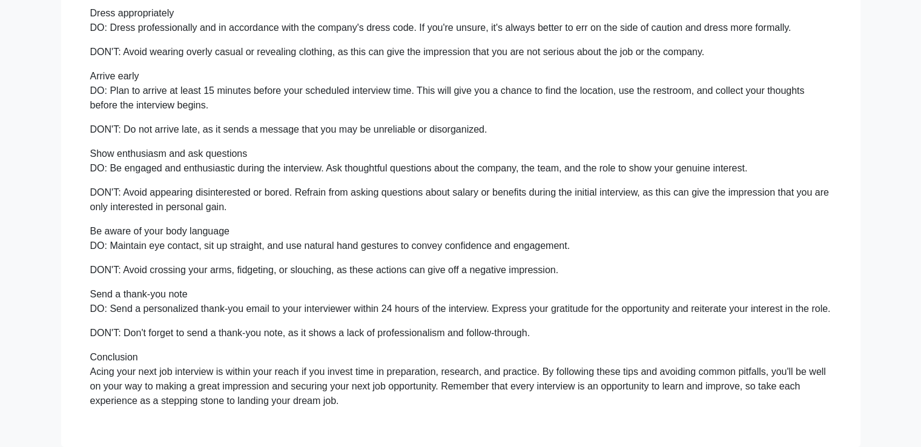
scroll to position [402, 0]
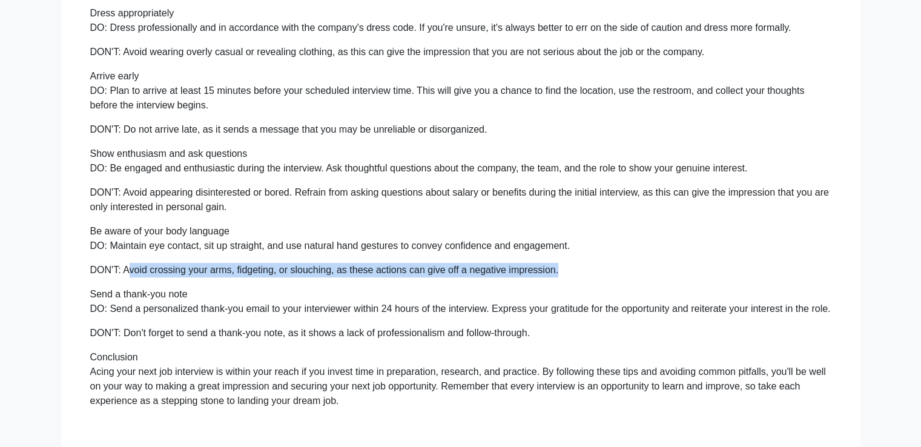
drag, startPoint x: 125, startPoint y: 274, endPoint x: 552, endPoint y: 273, distance: 427.6
click at [552, 273] on p "DON'T: Avoid crossing your arms, fidgeting, or slouching, as these actions can …" at bounding box center [460, 270] width 741 height 15
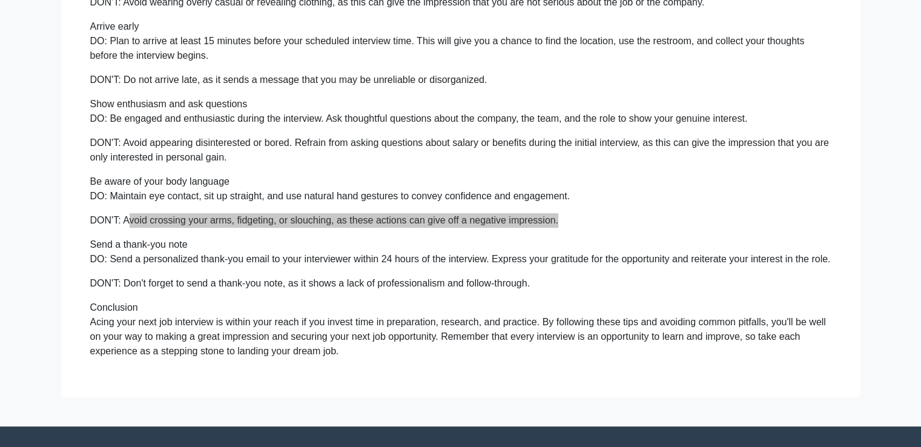
scroll to position [453, 0]
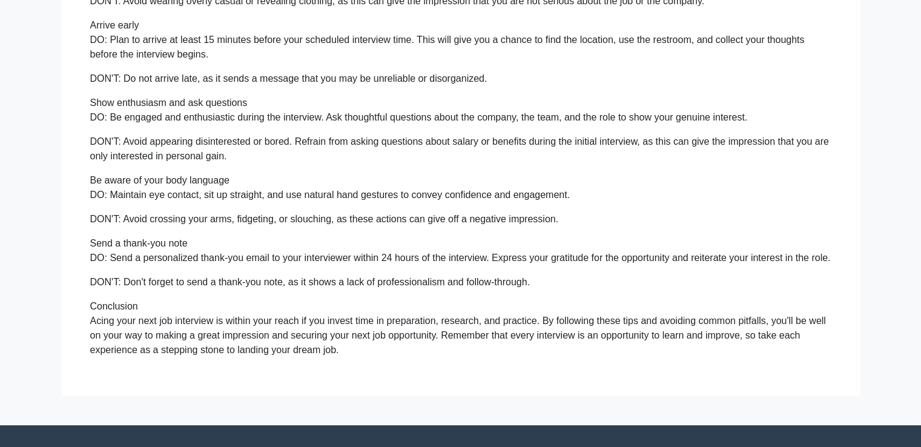
click at [266, 282] on div "How to Ace Your Next Job Interview A short Guide to Outshine Other Candidates a…" at bounding box center [460, 5] width 799 height 781
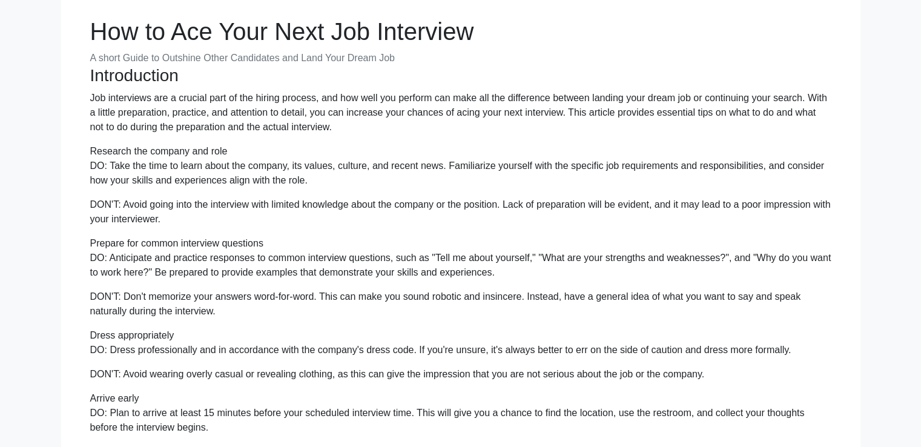
scroll to position [51, 0]
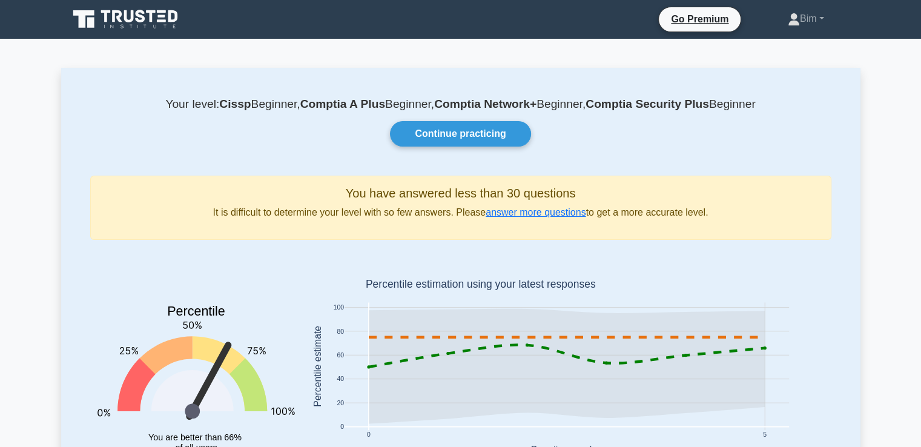
click at [153, 34] on link at bounding box center [126, 19] width 116 height 29
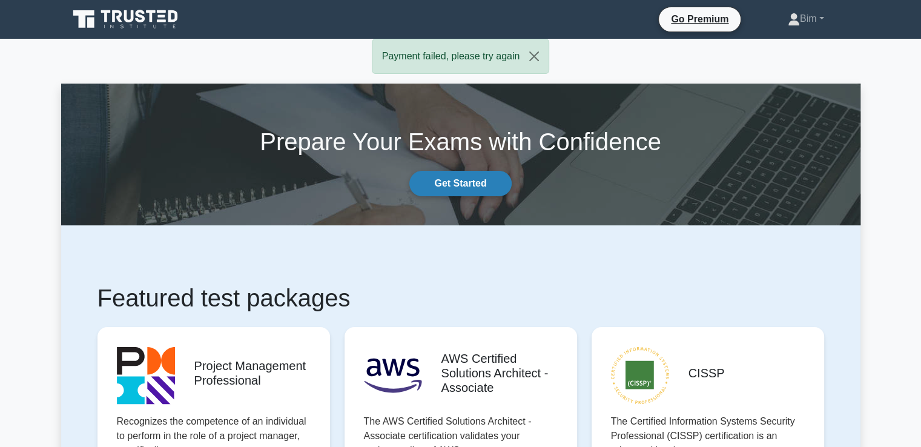
click at [417, 185] on link "Get Started" at bounding box center [460, 183] width 102 height 25
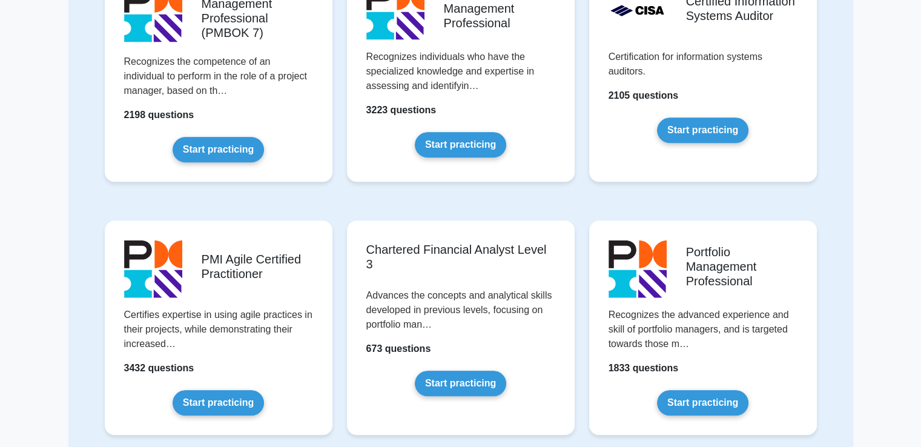
scroll to position [939, 0]
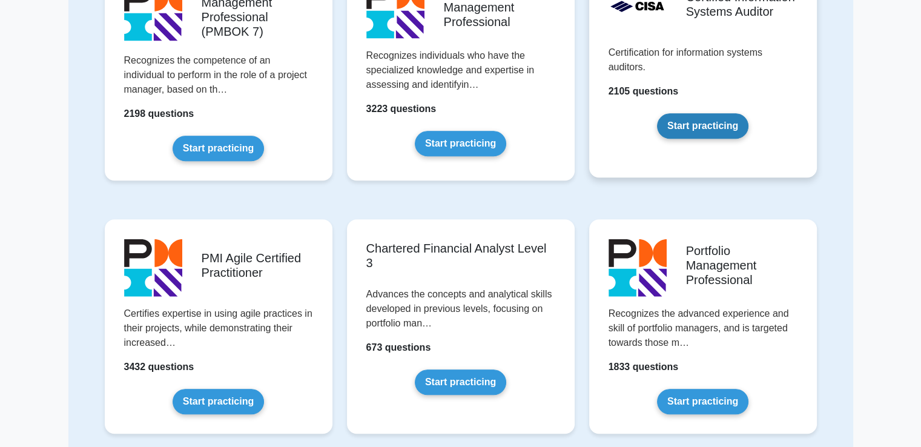
click at [657, 113] on link "Start practicing" at bounding box center [702, 125] width 91 height 25
click at [689, 136] on link "Start practicing" at bounding box center [702, 125] width 91 height 25
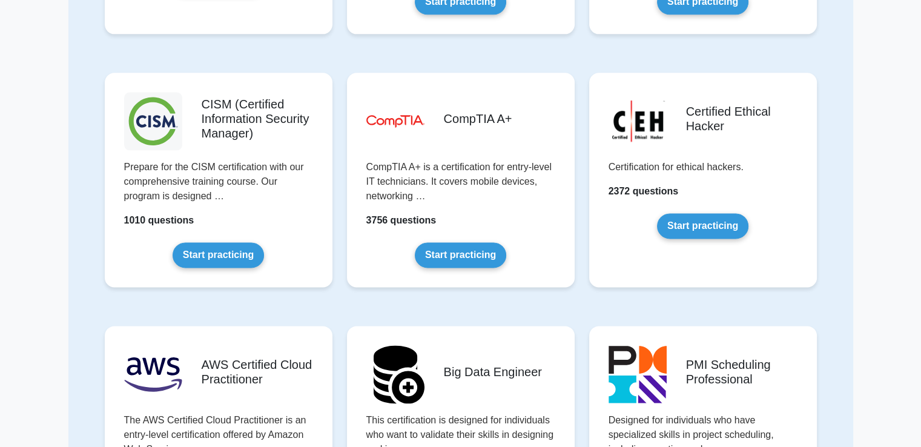
scroll to position [1593, 0]
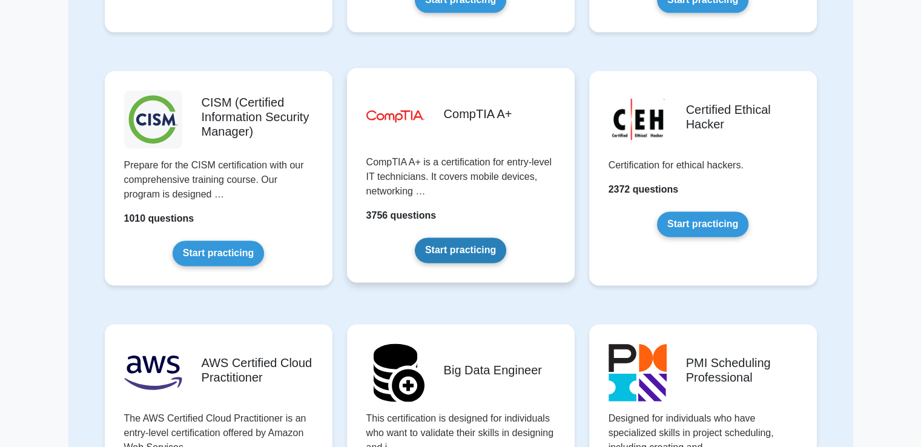
click at [469, 237] on link "Start practicing" at bounding box center [460, 249] width 91 height 25
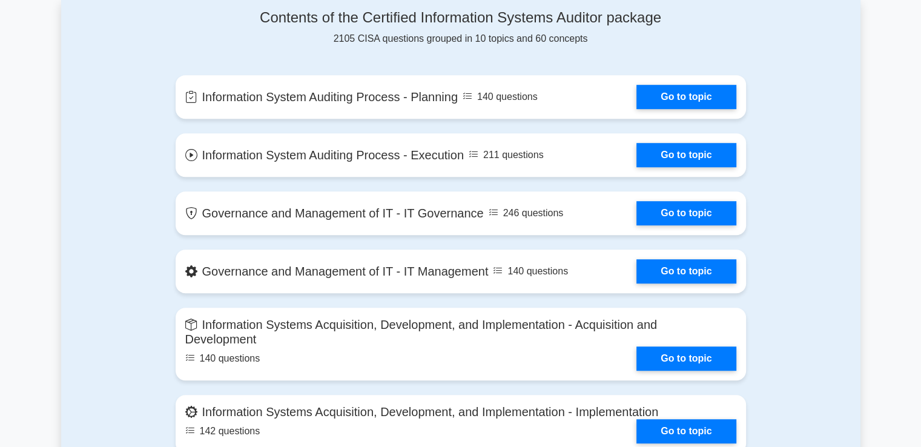
scroll to position [822, 0]
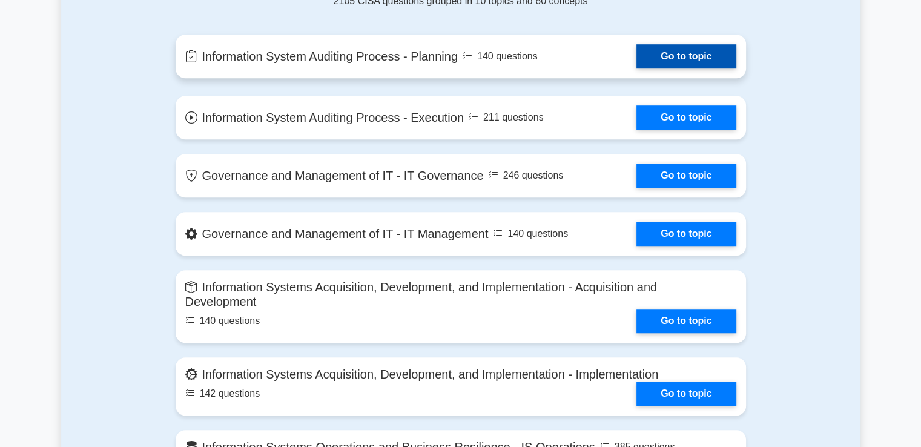
click at [637, 68] on link "Go to topic" at bounding box center [686, 56] width 99 height 24
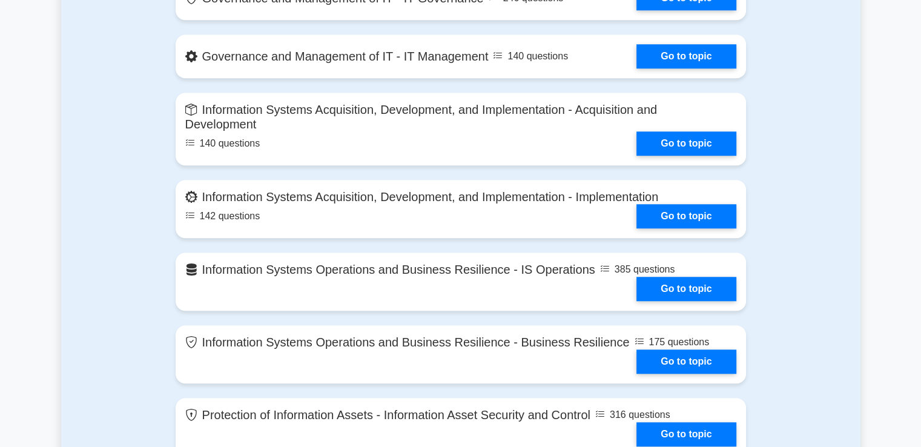
scroll to position [1004, 0]
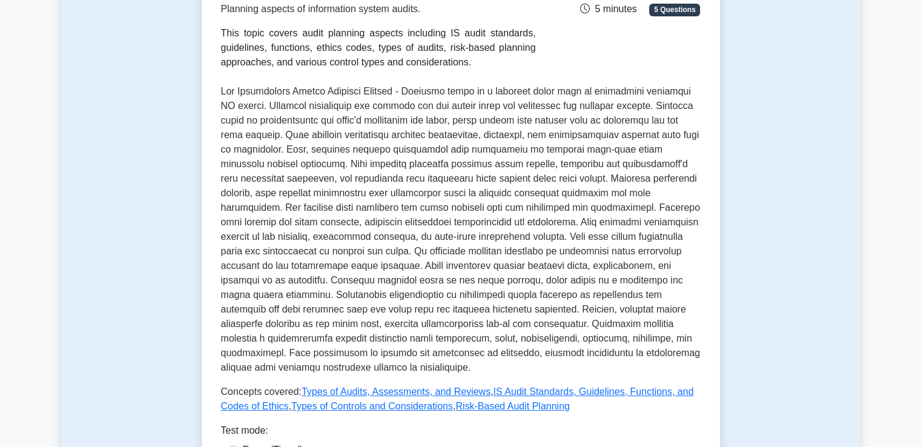
scroll to position [234, 0]
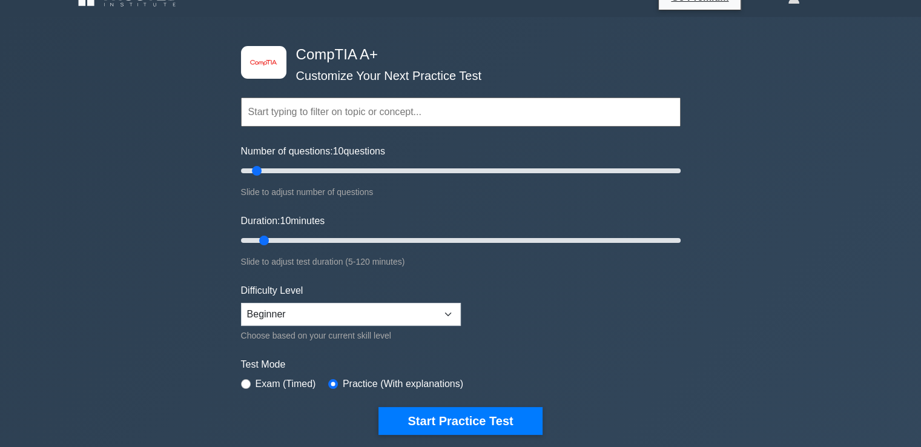
scroll to position [24, 0]
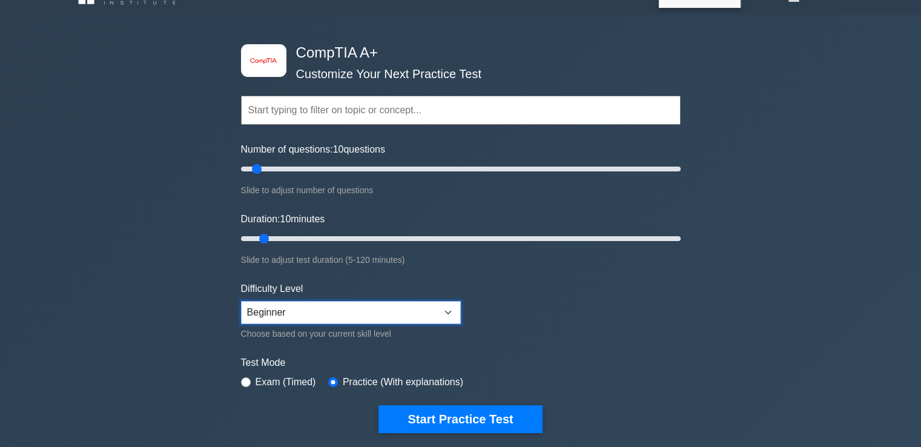
click at [339, 308] on select "Beginner Intermediate Expert" at bounding box center [351, 312] width 220 height 23
click at [271, 383] on label "Exam (Timed)" at bounding box center [286, 382] width 61 height 15
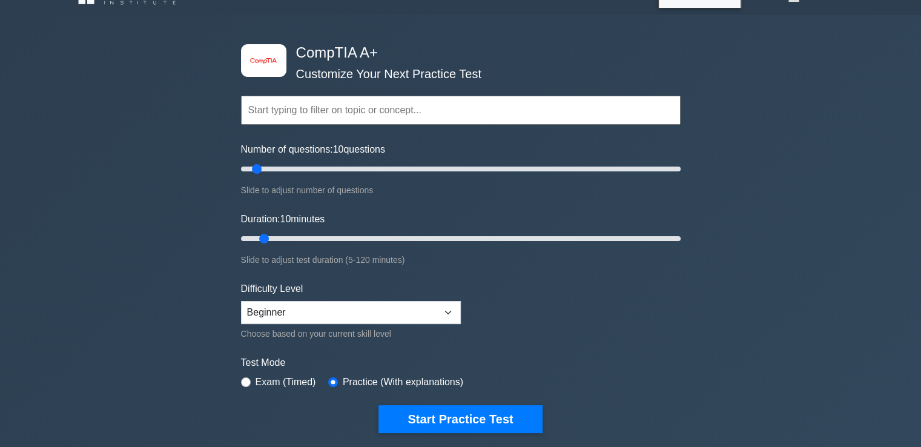
click at [239, 385] on div "image/svg+xml CompTIA A+ Customize Your Next Practice Test Topics Hardware Oper…" at bounding box center [461, 238] width 454 height 447
drag, startPoint x: 258, startPoint y: 168, endPoint x: 279, endPoint y: 170, distance: 20.7
type input "20"
click at [279, 170] on input "Number of questions: 20 questions" at bounding box center [461, 169] width 440 height 15
click at [324, 115] on input "text" at bounding box center [461, 110] width 440 height 29
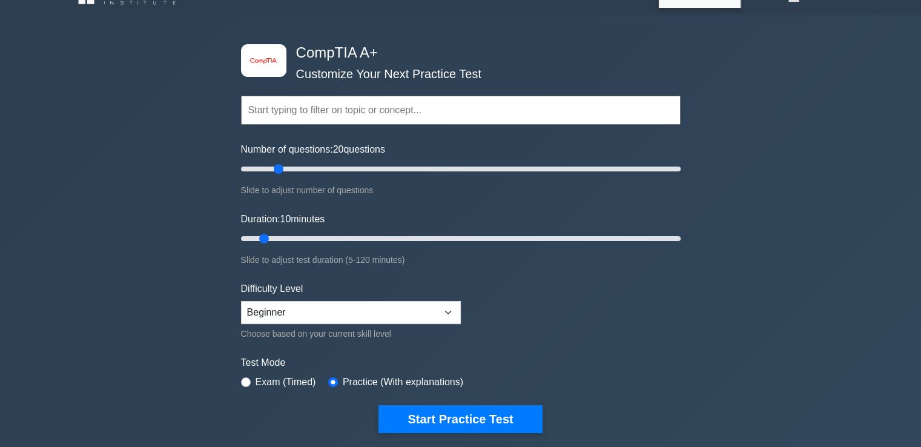
click at [540, 292] on form "Topics Hardware Operating Systems Networking Security Troubleshooting Mobile De…" at bounding box center [461, 246] width 440 height 374
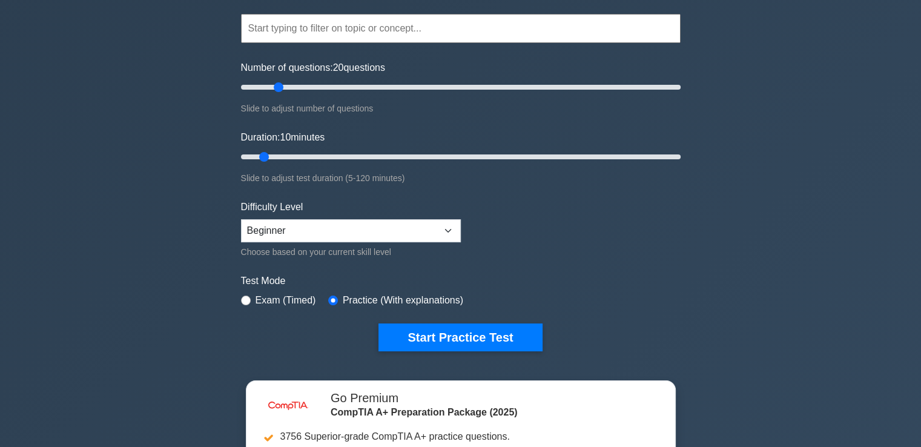
scroll to position [106, 0]
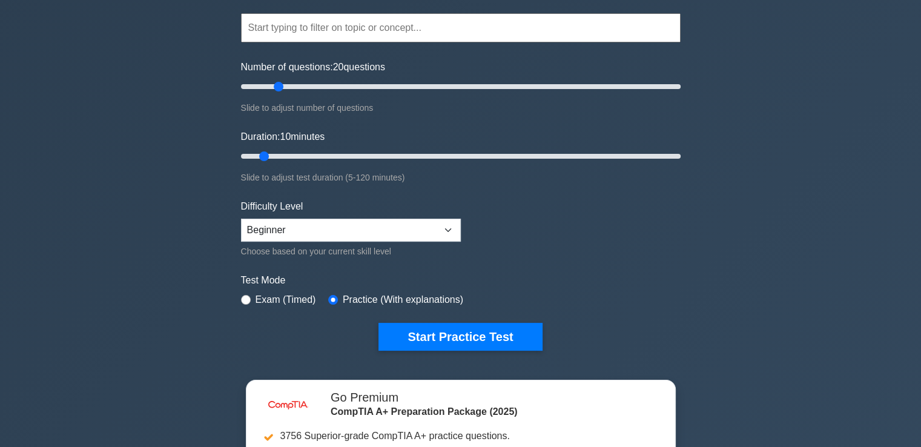
click at [256, 306] on div "Test Mode Exam (Timed) Practice (With explanations)" at bounding box center [461, 290] width 440 height 35
click at [251, 305] on div "Test Mode Exam (Timed) Practice (With explanations)" at bounding box center [461, 290] width 440 height 35
click at [248, 303] on div "Exam (Timed)" at bounding box center [278, 300] width 75 height 15
click at [246, 301] on input "radio" at bounding box center [246, 300] width 10 height 10
radio input "true"
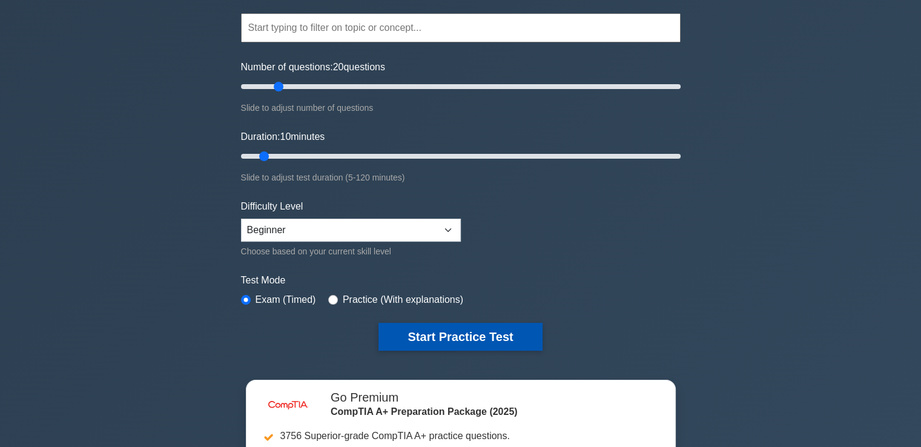
click at [401, 327] on button "Start Practice Test" at bounding box center [461, 337] width 164 height 28
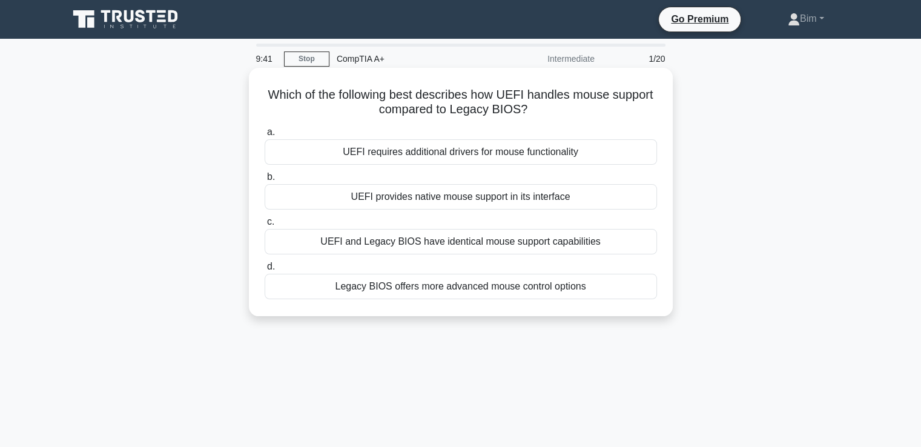
click at [501, 199] on div "UEFI provides native mouse support in its interface" at bounding box center [461, 196] width 392 height 25
click at [265, 181] on input "b. UEFI provides native mouse support in its interface" at bounding box center [265, 177] width 0 height 8
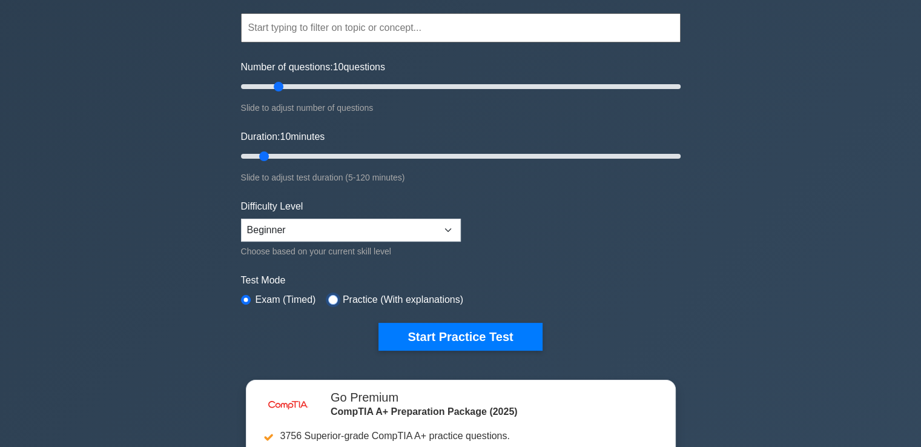
click at [329, 298] on input "radio" at bounding box center [333, 300] width 10 height 10
radio input "true"
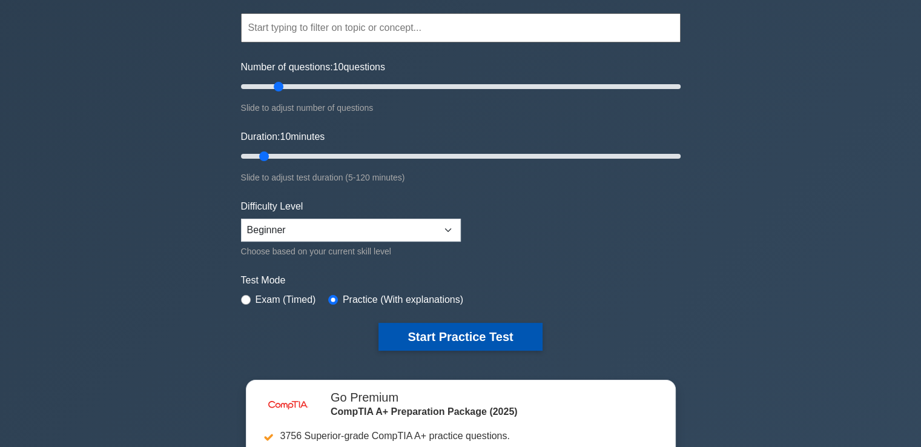
click at [379, 325] on button "Start Practice Test" at bounding box center [461, 337] width 164 height 28
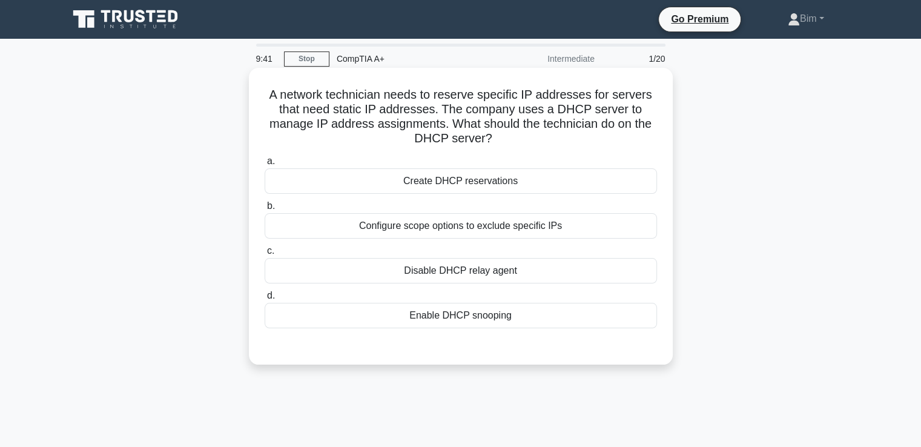
click at [417, 230] on div "Configure scope options to exclude specific IPs" at bounding box center [461, 225] width 392 height 25
click at [265, 210] on input "b. Configure scope options to exclude specific IPs" at bounding box center [265, 206] width 0 height 8
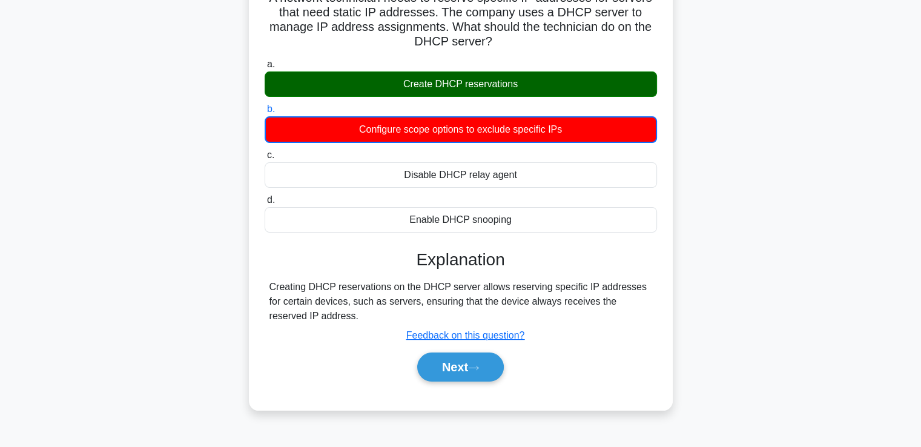
scroll to position [99, 0]
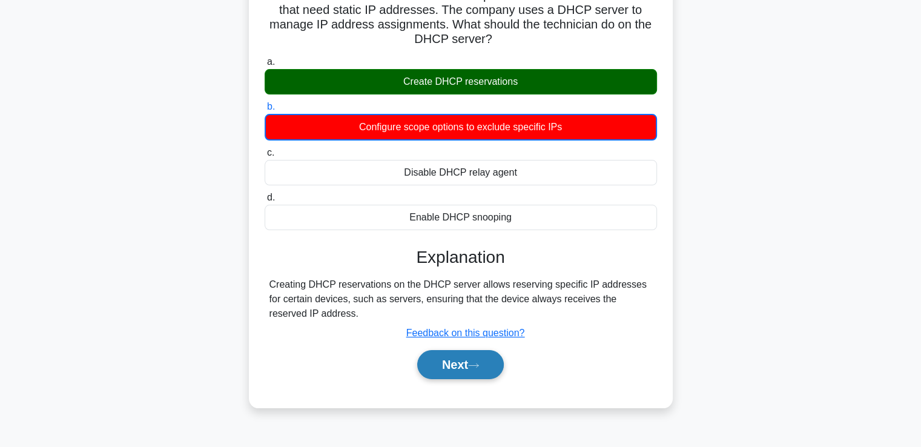
click at [472, 373] on button "Next" at bounding box center [460, 364] width 87 height 29
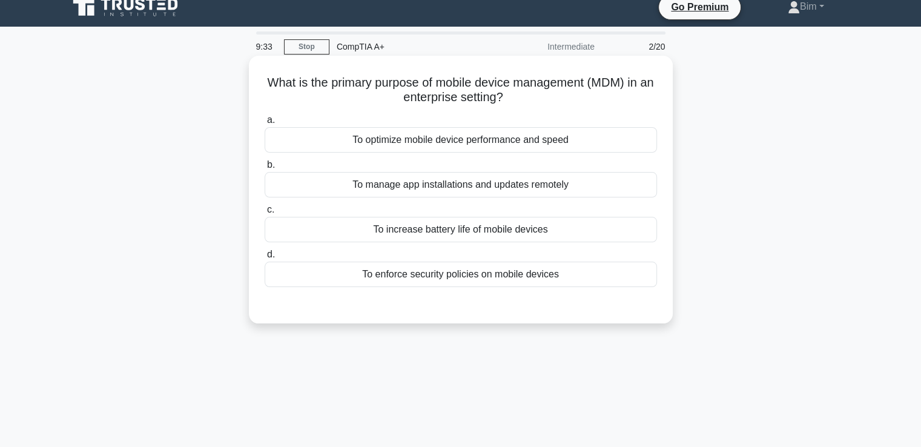
scroll to position [0, 0]
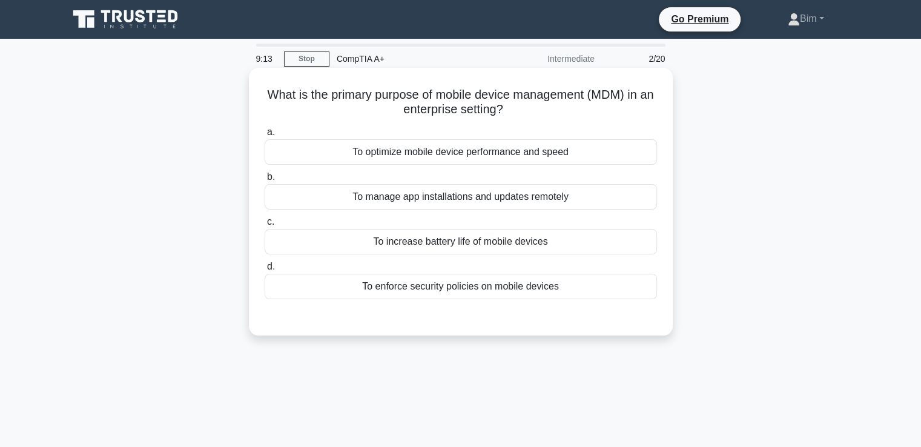
click at [501, 280] on div "To enforce security policies on mobile devices" at bounding box center [461, 286] width 392 height 25
click at [265, 271] on input "d. To enforce security policies on mobile devices" at bounding box center [265, 267] width 0 height 8
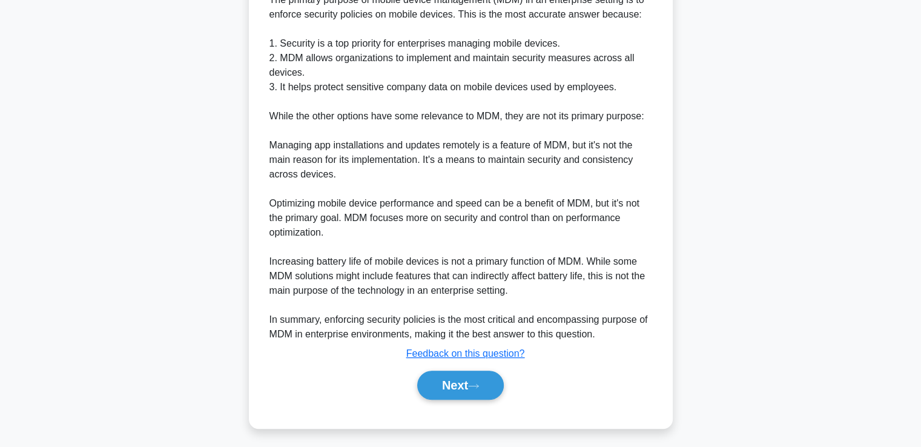
scroll to position [355, 0]
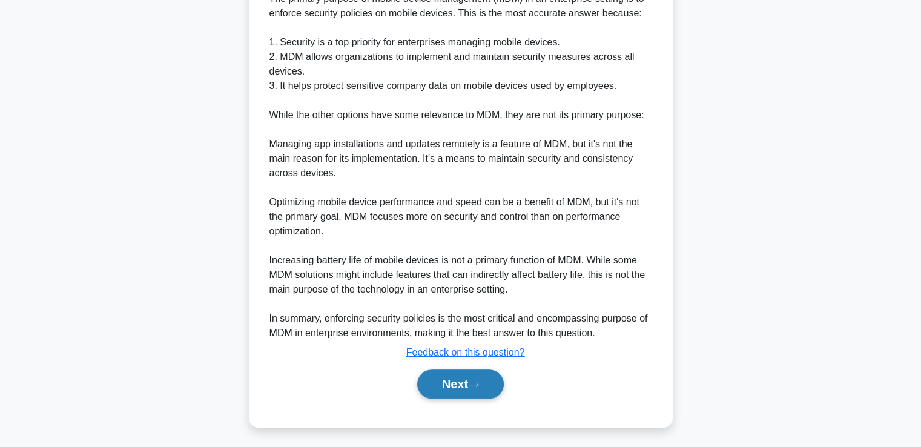
click at [463, 381] on button "Next" at bounding box center [460, 383] width 87 height 29
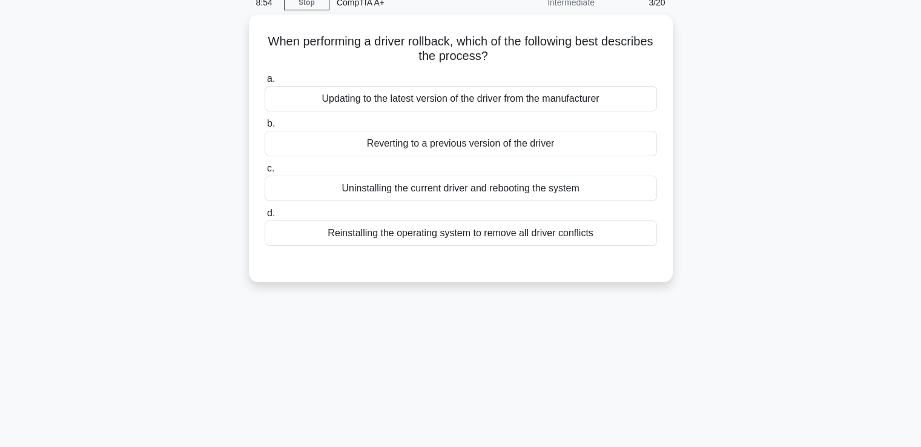
scroll to position [0, 0]
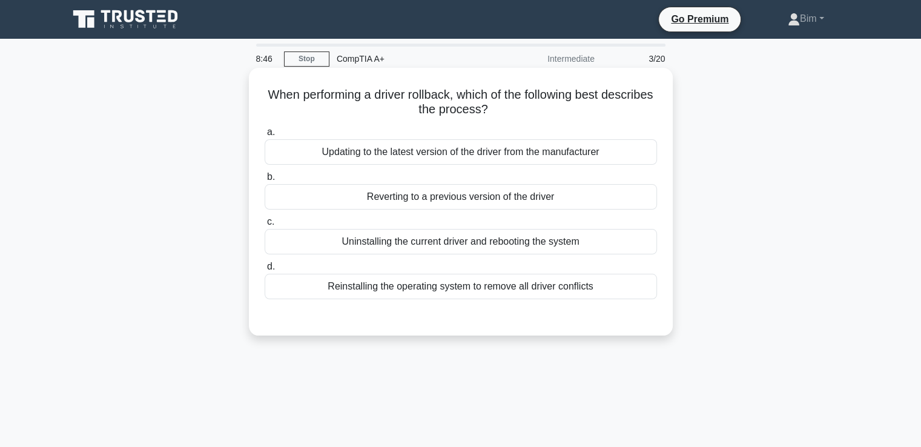
click at [454, 91] on h5 "When performing a driver rollback, which of the following best describes the pr…" at bounding box center [460, 102] width 395 height 30
click at [452, 99] on h5 "When performing a driver rollback, which of the following best describes the pr…" at bounding box center [460, 102] width 395 height 30
click at [448, 194] on div "Reverting to a previous version of the driver" at bounding box center [461, 196] width 392 height 25
click at [265, 181] on input "b. Reverting to a previous version of the driver" at bounding box center [265, 177] width 0 height 8
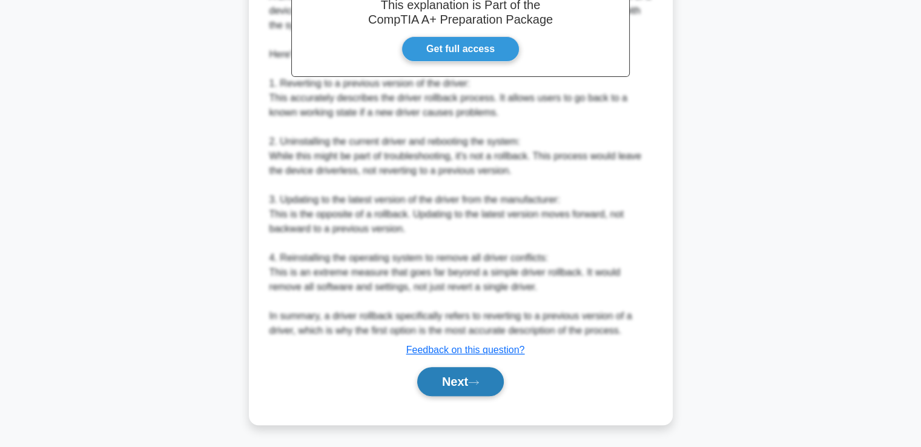
click at [486, 386] on button "Next" at bounding box center [460, 381] width 87 height 29
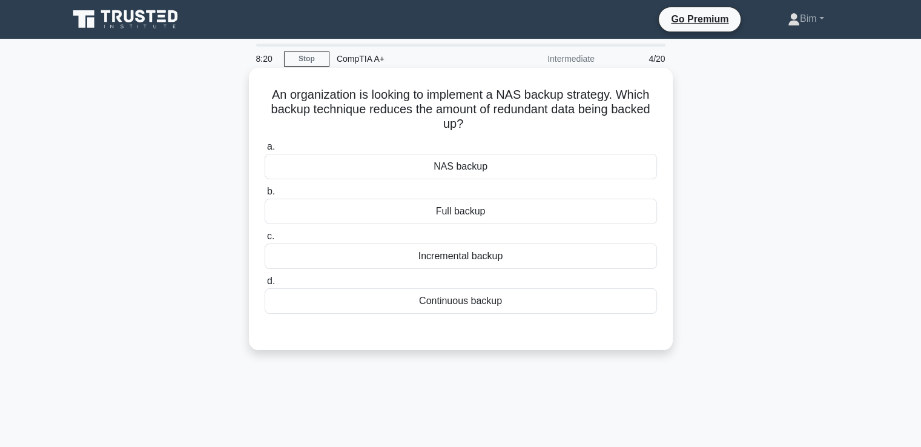
click at [482, 255] on div "Incremental backup" at bounding box center [461, 255] width 392 height 25
click at [265, 240] on input "c. Incremental backup" at bounding box center [265, 237] width 0 height 8
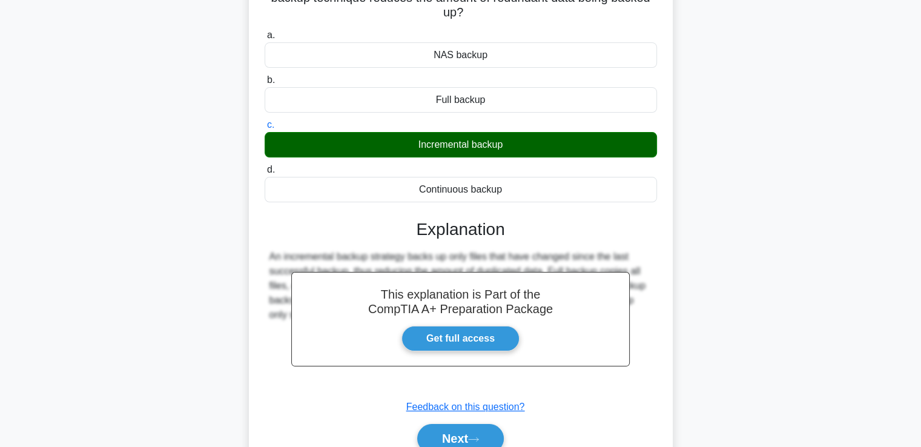
scroll to position [208, 0]
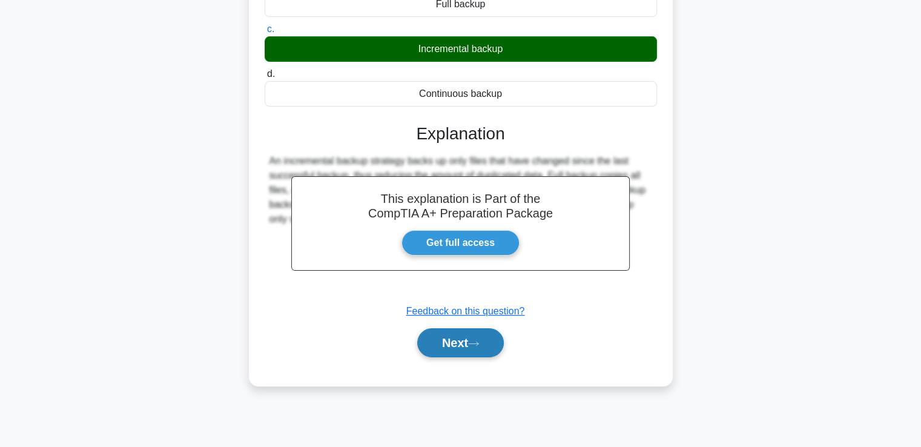
click at [479, 330] on button "Next" at bounding box center [460, 342] width 87 height 29
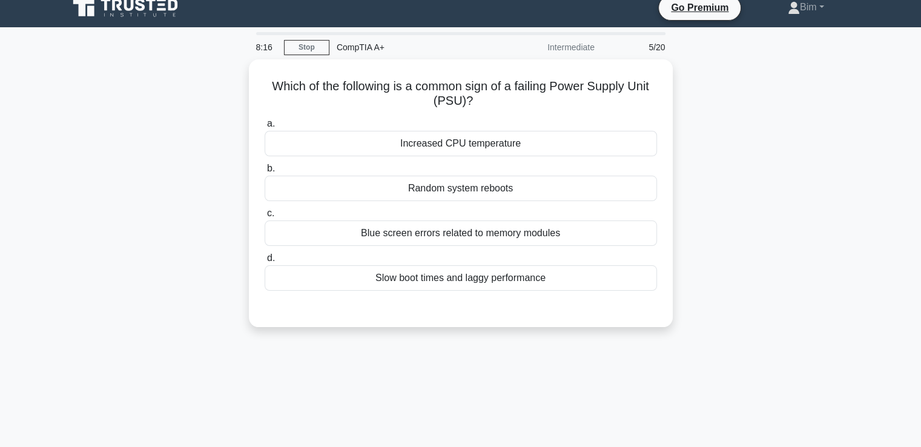
scroll to position [0, 0]
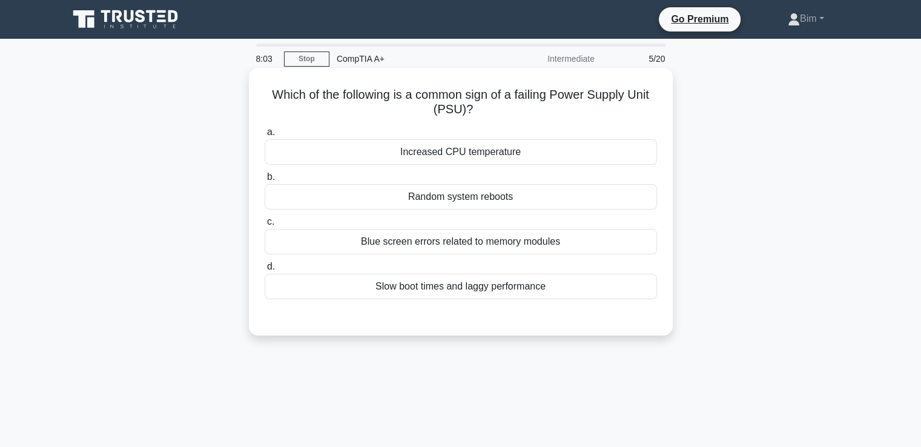
click at [438, 193] on div "Random system reboots" at bounding box center [461, 196] width 392 height 25
click at [265, 181] on input "b. Random system reboots" at bounding box center [265, 177] width 0 height 8
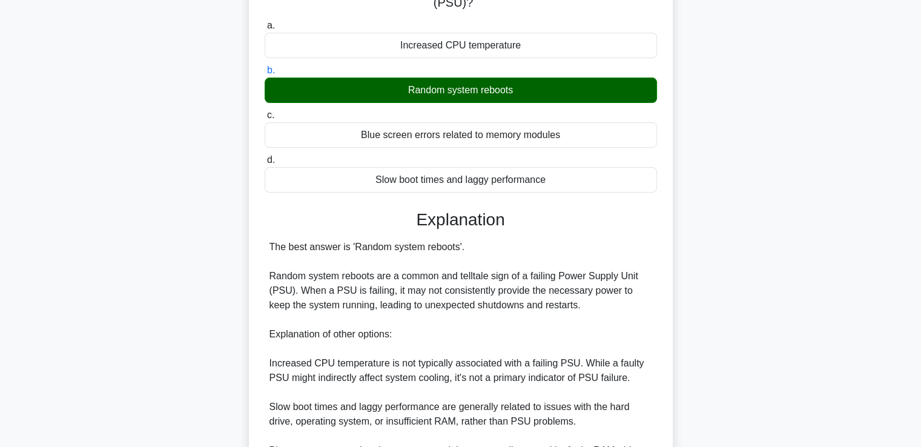
scroll to position [299, 0]
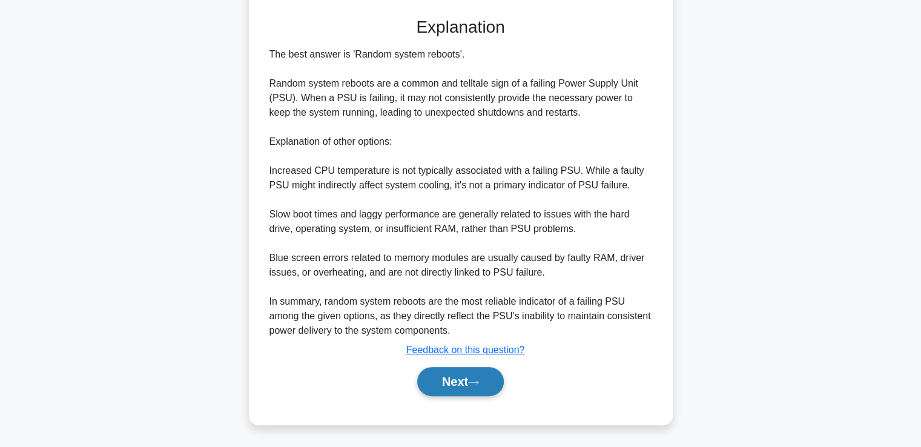
click at [461, 395] on button "Next" at bounding box center [460, 381] width 87 height 29
click at [465, 386] on button "Next" at bounding box center [460, 381] width 87 height 29
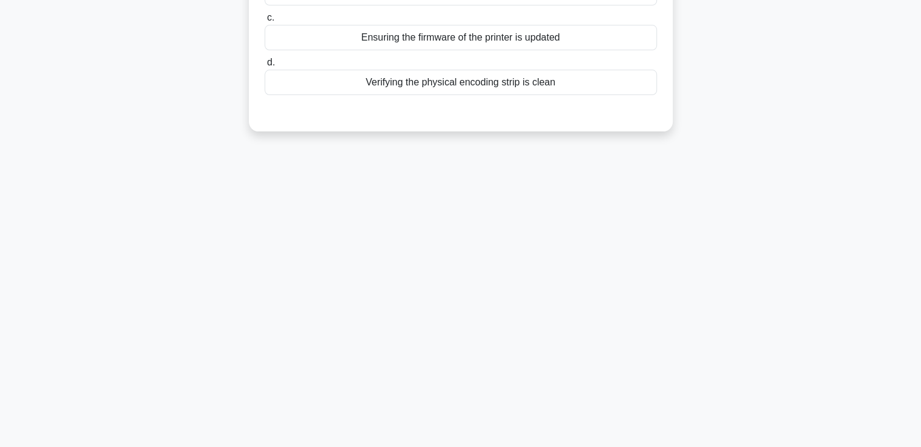
scroll to position [0, 0]
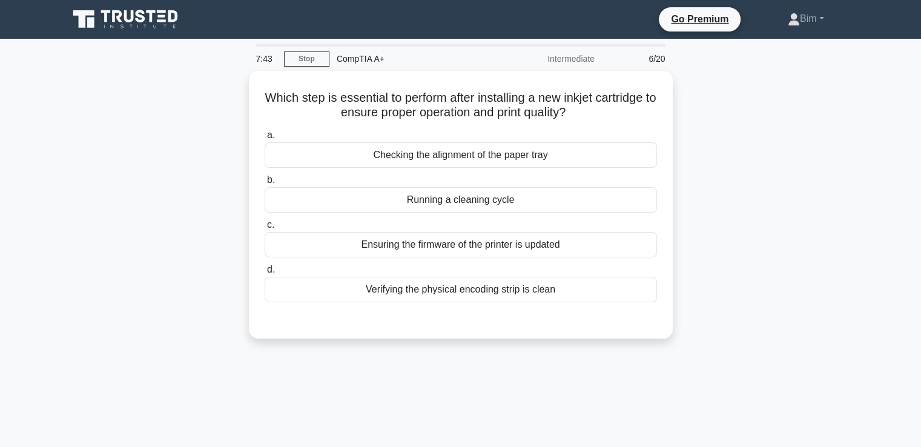
click at [431, 277] on div "Verifying the physical encoding strip is clean" at bounding box center [461, 289] width 392 height 25
click at [265, 274] on input "d. Verifying the physical encoding strip is clean" at bounding box center [265, 270] width 0 height 8
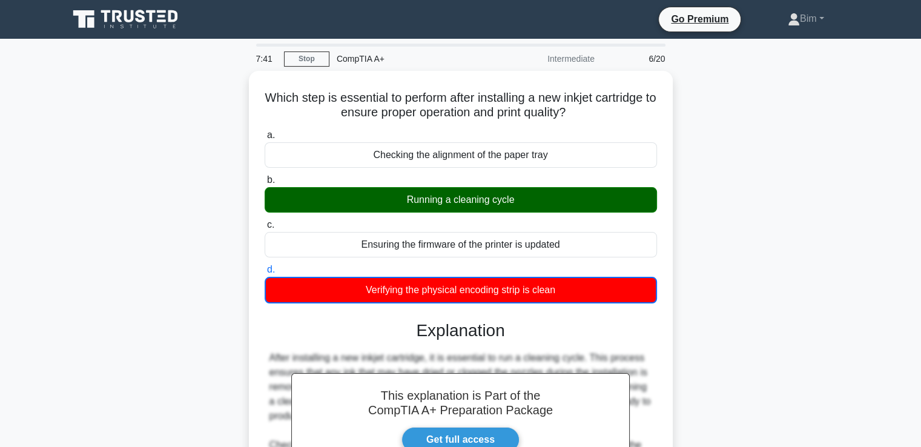
scroll to position [208, 0]
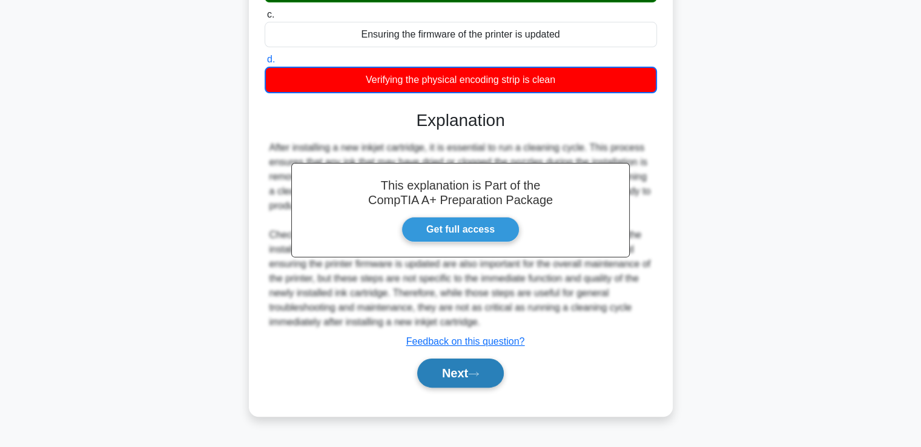
click at [455, 379] on button "Next" at bounding box center [460, 373] width 87 height 29
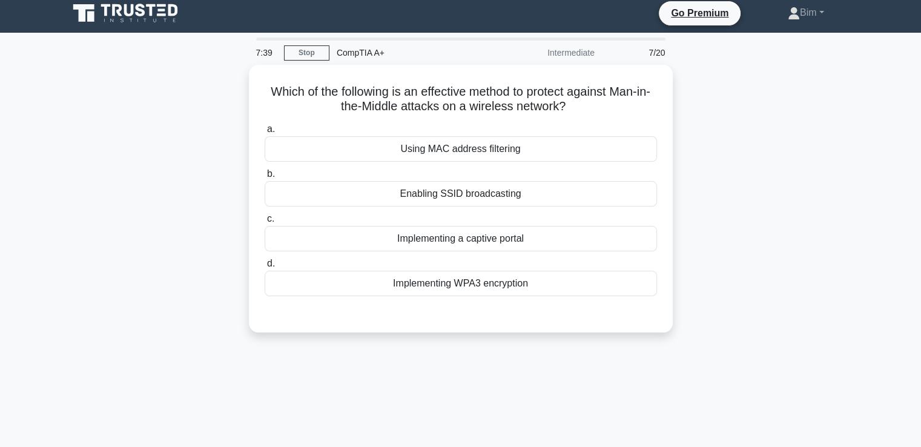
scroll to position [5, 0]
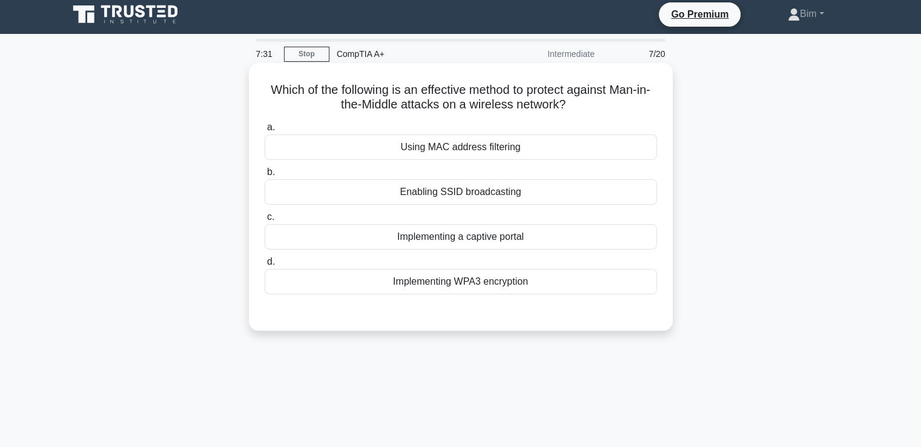
click at [426, 293] on div "Implementing WPA3 encryption" at bounding box center [461, 281] width 392 height 25
click at [265, 266] on input "d. Implementing WPA3 encryption" at bounding box center [265, 262] width 0 height 8
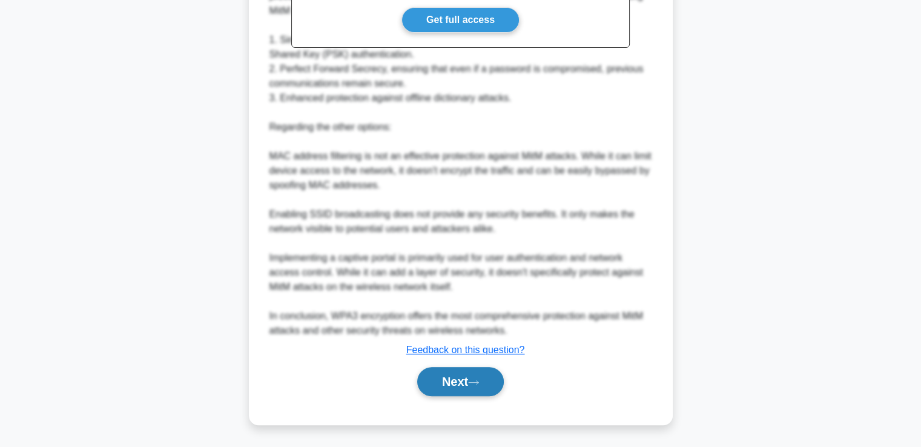
click at [460, 388] on button "Next" at bounding box center [460, 381] width 87 height 29
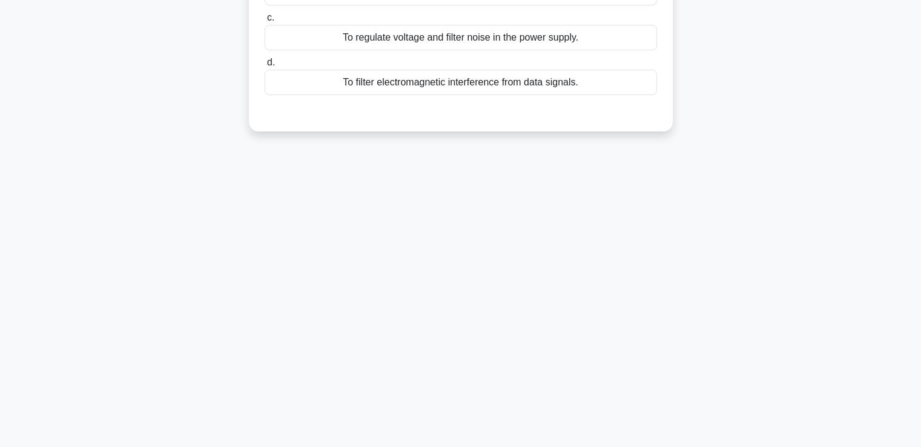
scroll to position [0, 0]
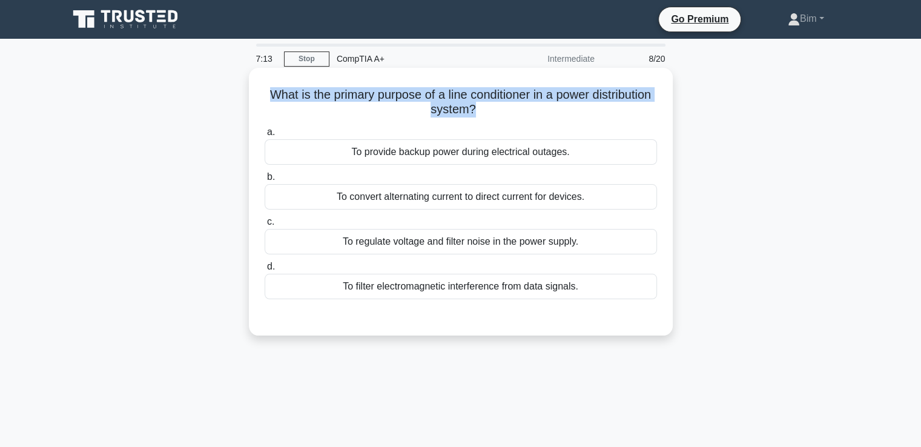
drag, startPoint x: 294, startPoint y: 96, endPoint x: 507, endPoint y: 110, distance: 213.0
click at [507, 110] on h5 "What is the primary purpose of a line conditioner in a power distribution syste…" at bounding box center [460, 102] width 395 height 30
click at [521, 95] on h5 "What is the primary purpose of a line conditioner in a power distribution syste…" at bounding box center [460, 102] width 395 height 30
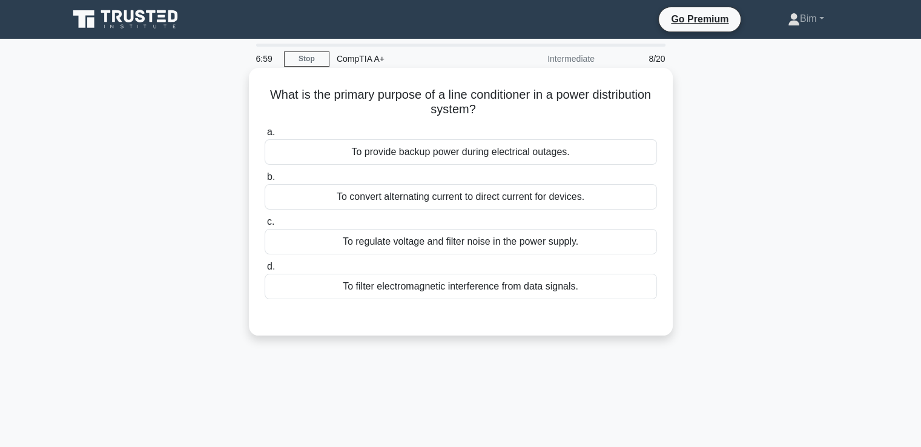
click at [576, 287] on div "To filter electromagnetic interference from data signals." at bounding box center [461, 286] width 392 height 25
click at [265, 271] on input "d. To filter electromagnetic interference from data signals." at bounding box center [265, 267] width 0 height 8
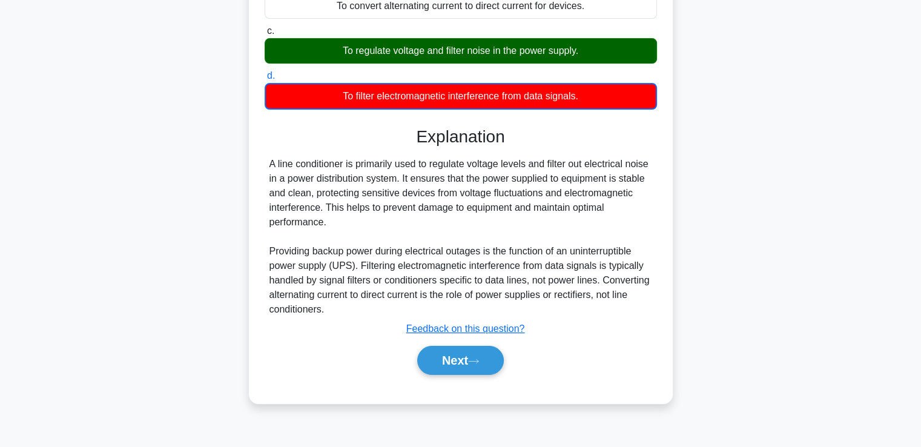
scroll to position [208, 0]
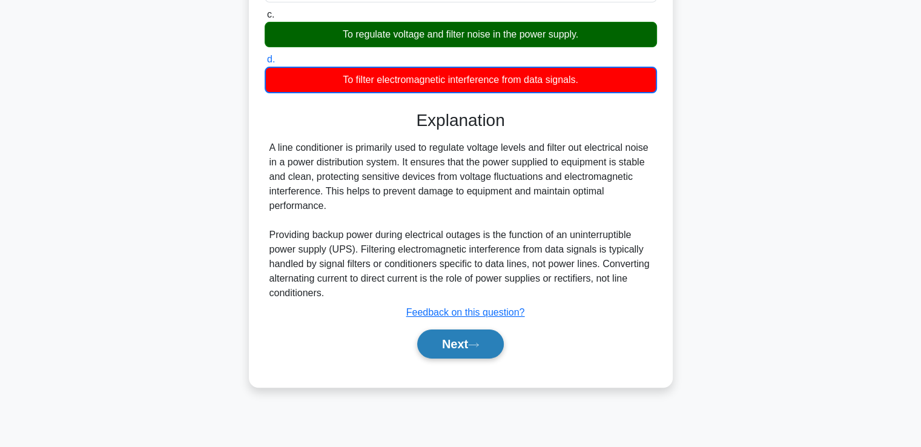
click at [469, 343] on button "Next" at bounding box center [460, 343] width 87 height 29
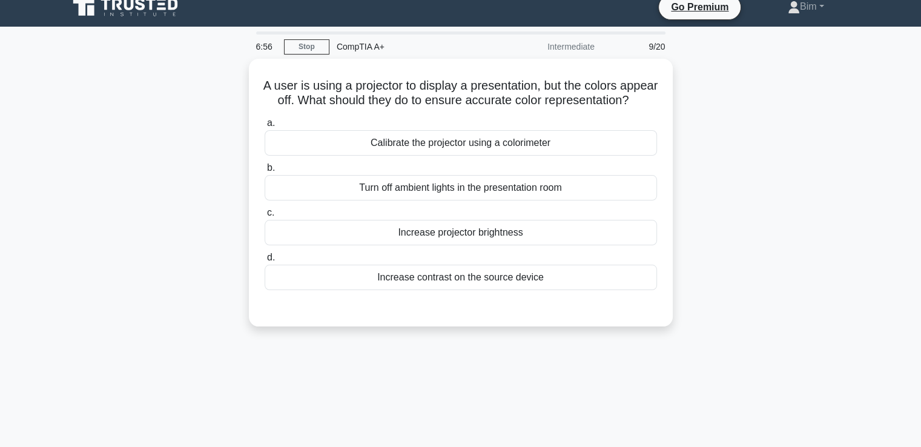
scroll to position [0, 0]
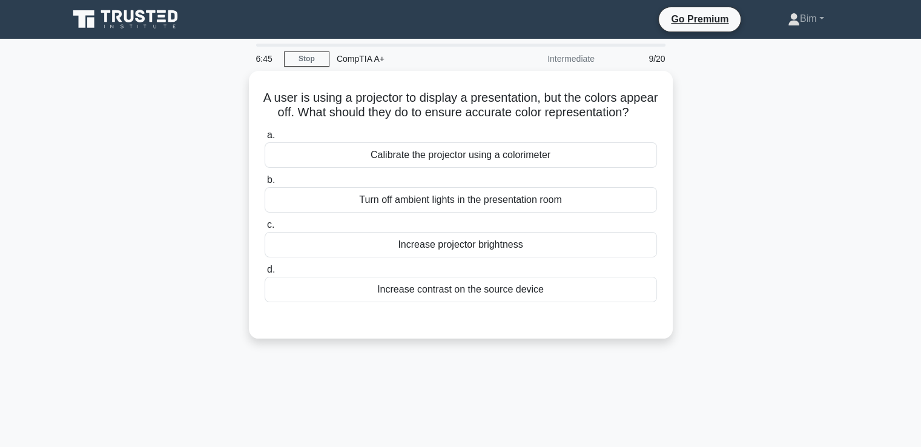
click at [82, 28] on icon at bounding box center [126, 19] width 116 height 23
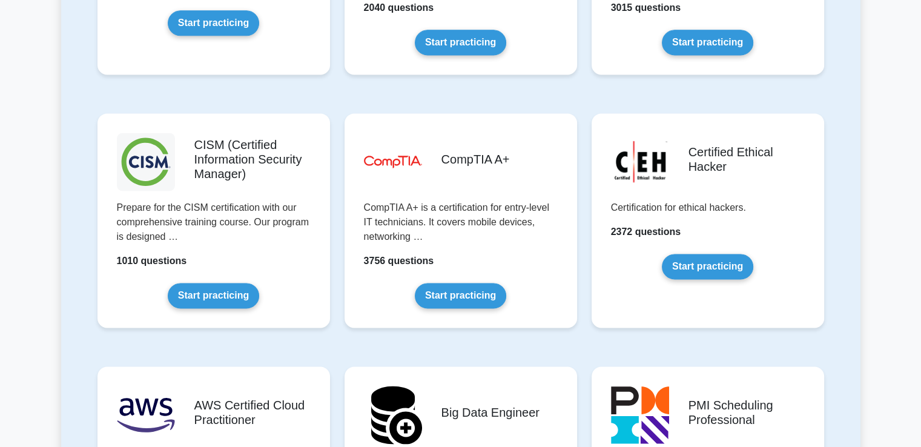
scroll to position [1689, 0]
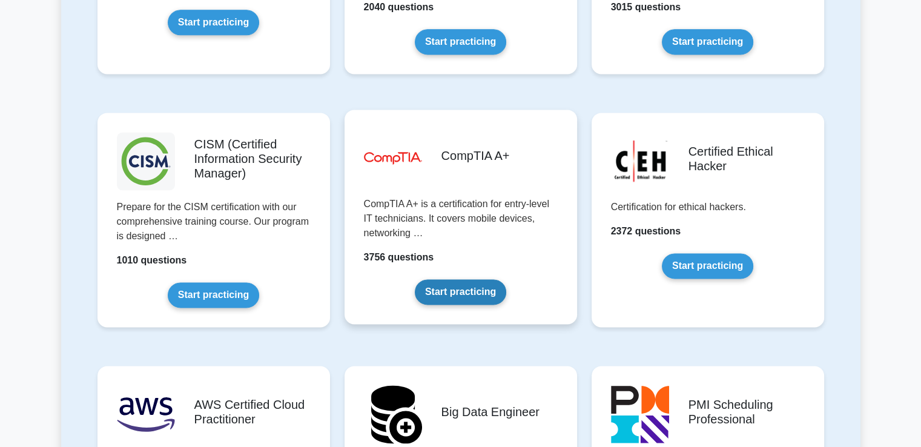
click at [448, 290] on link "Start practicing" at bounding box center [460, 291] width 91 height 25
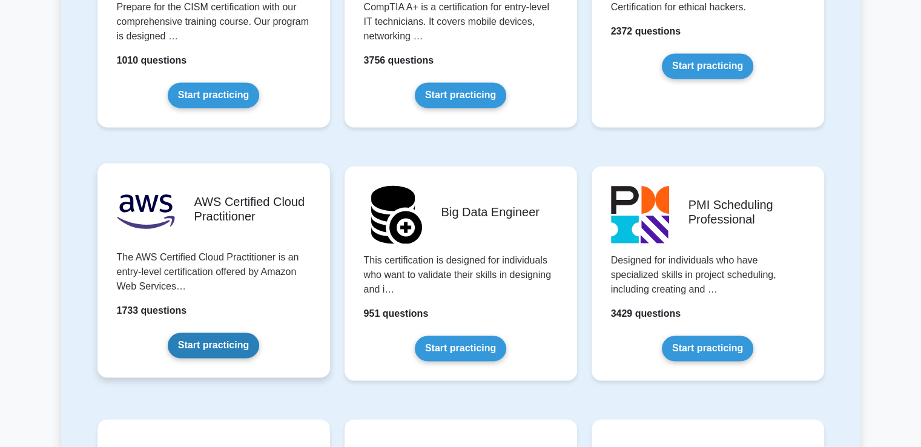
scroll to position [1889, 0]
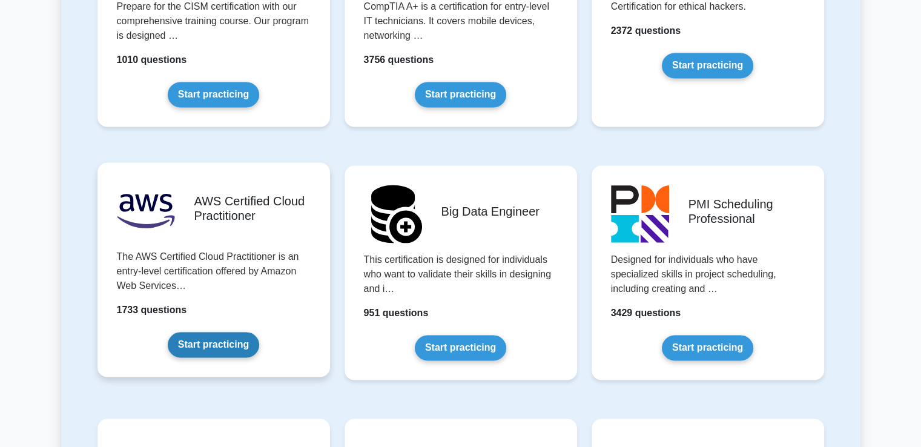
click at [227, 339] on link "Start practicing" at bounding box center [213, 344] width 91 height 25
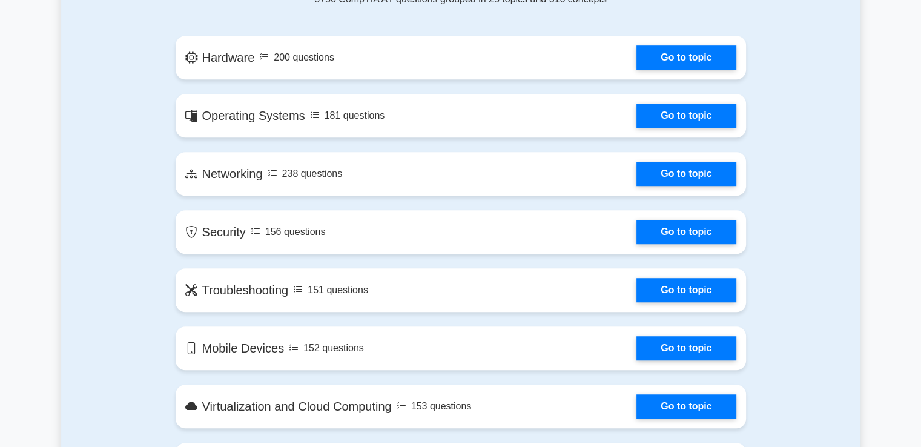
scroll to position [801, 0]
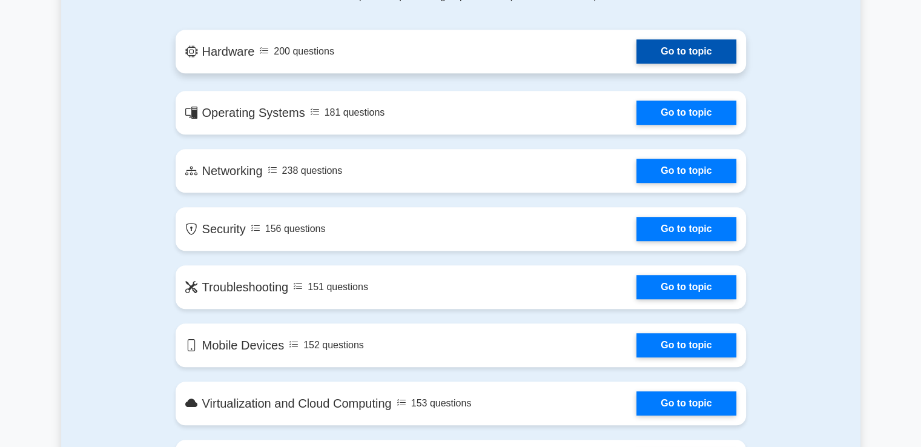
click at [637, 64] on link "Go to topic" at bounding box center [686, 51] width 99 height 24
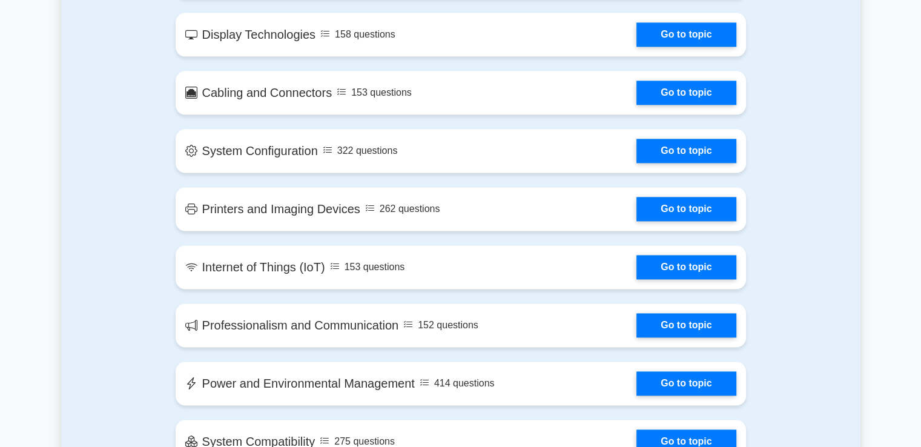
scroll to position [1578, 0]
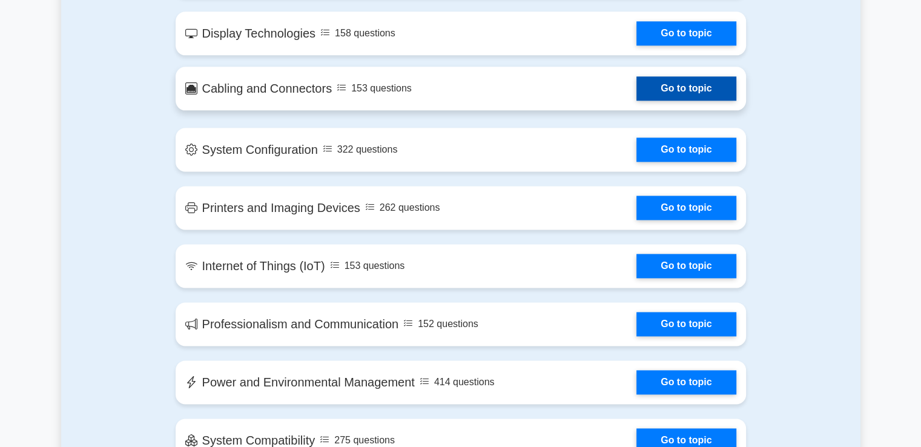
click at [637, 101] on link "Go to topic" at bounding box center [686, 88] width 99 height 24
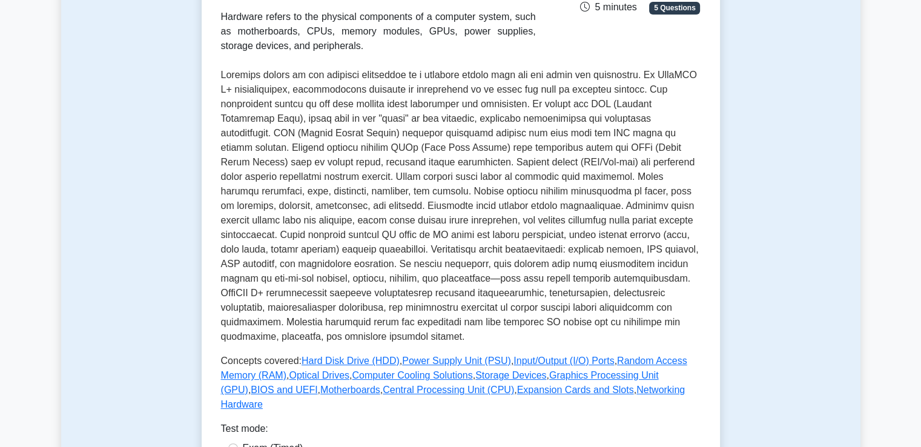
scroll to position [305, 0]
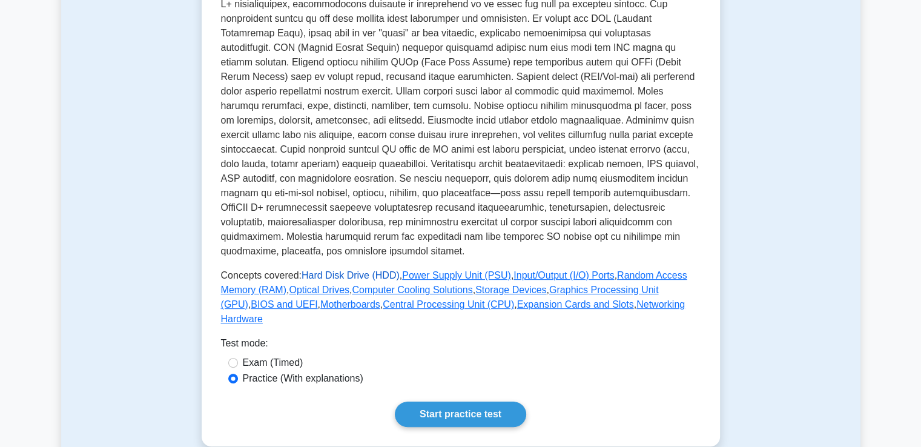
click at [381, 272] on link "Hard Disk Drive (HDD)" at bounding box center [351, 275] width 98 height 10
click at [383, 302] on link "Central Processing Unit (CPU)" at bounding box center [448, 304] width 131 height 10
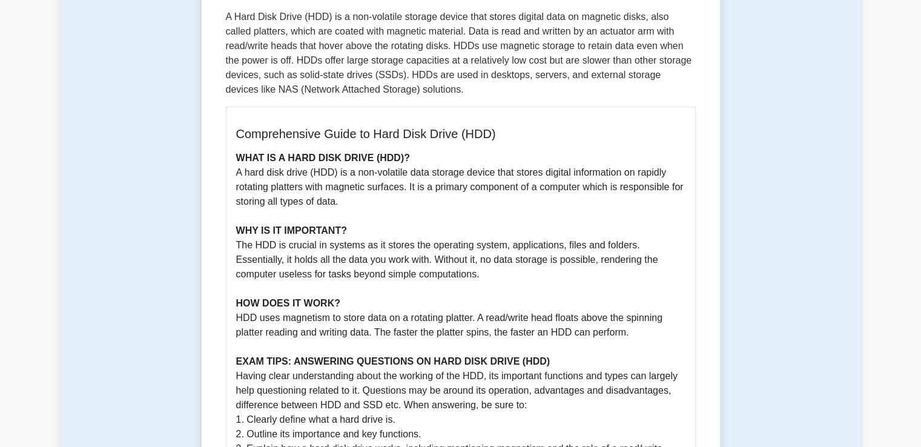
scroll to position [194, 0]
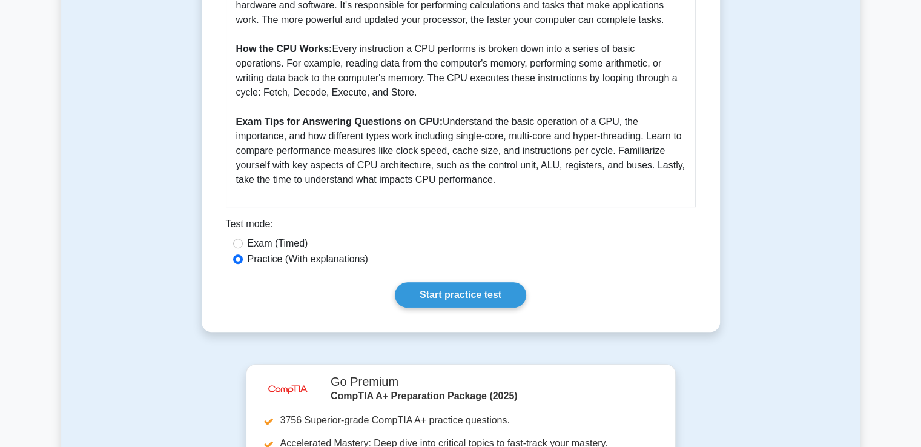
scroll to position [448, 0]
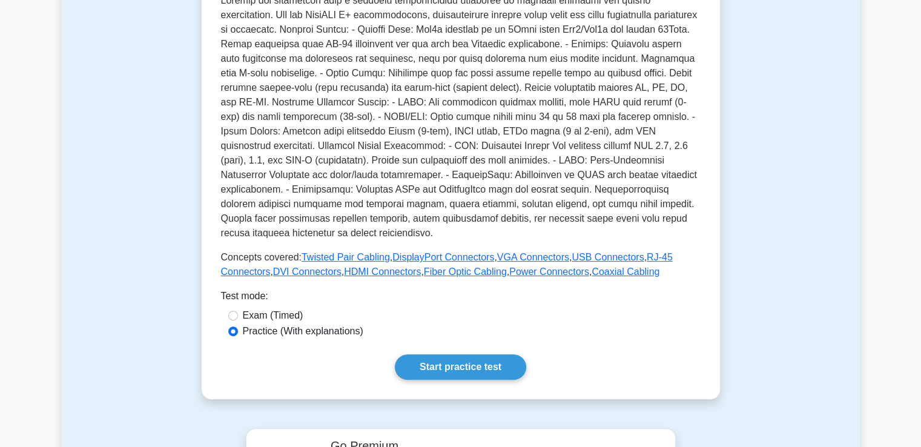
scroll to position [322, 0]
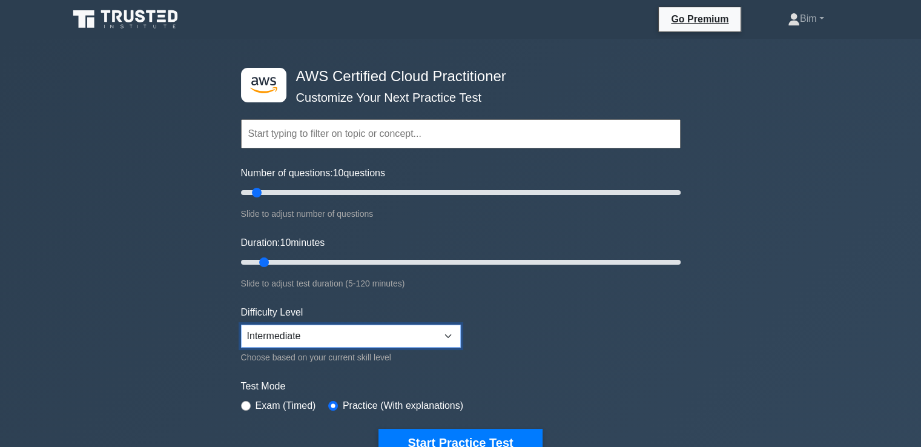
click at [367, 331] on select "Beginner Intermediate Expert" at bounding box center [351, 336] width 220 height 23
select select "beginner"
click at [241, 325] on select "Beginner Intermediate Expert" at bounding box center [351, 336] width 220 height 23
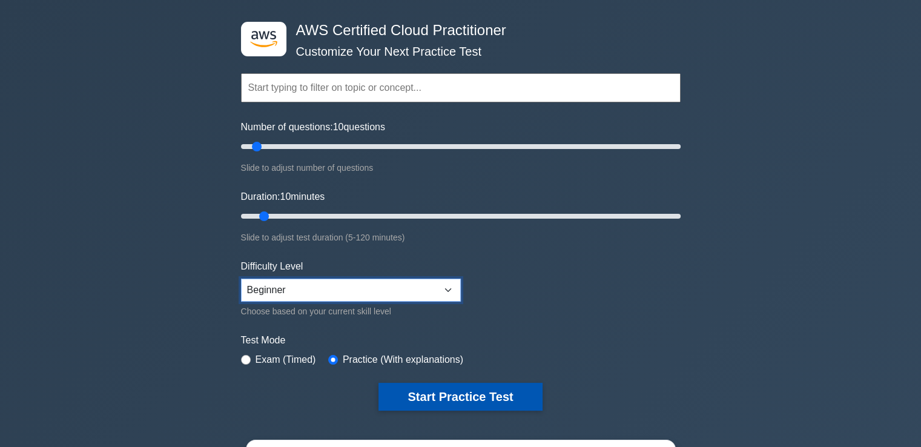
scroll to position [48, 0]
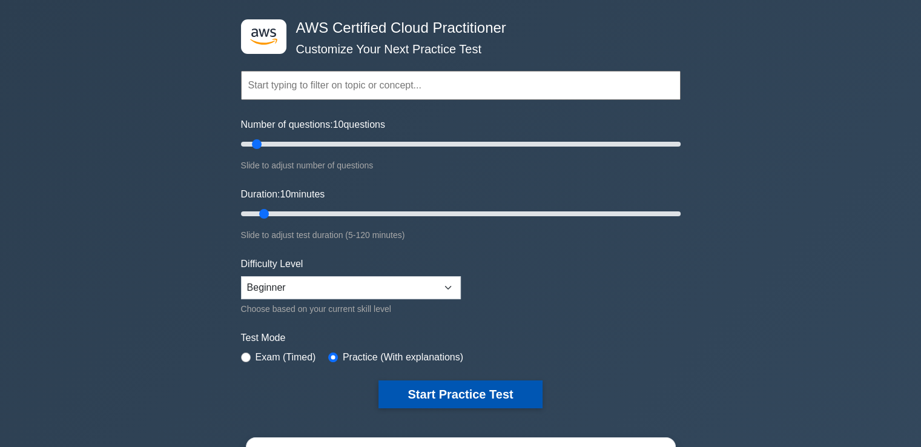
click at [409, 403] on button "Start Practice Test" at bounding box center [461, 394] width 164 height 28
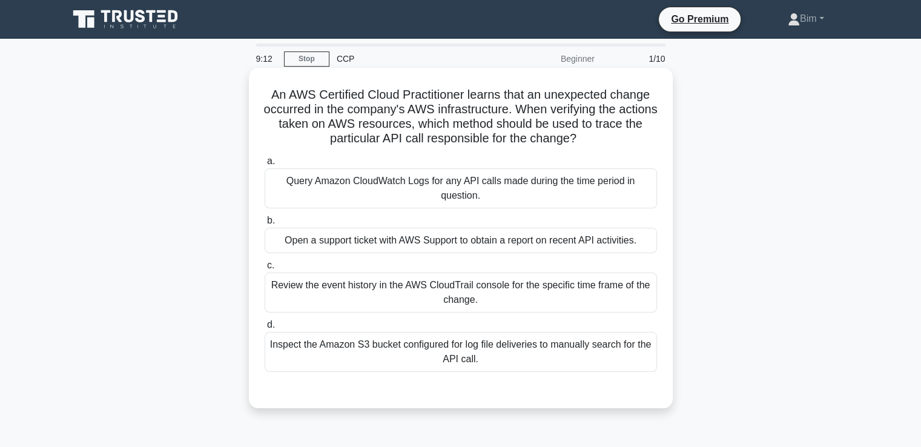
drag, startPoint x: 370, startPoint y: 294, endPoint x: 350, endPoint y: 300, distance: 20.7
click at [350, 300] on div "Review the event history in the AWS CloudTrail console for the specific time fr…" at bounding box center [461, 293] width 392 height 40
click at [265, 270] on input "c. Review the event history in the AWS CloudTrail console for the specific time…" at bounding box center [265, 266] width 0 height 8
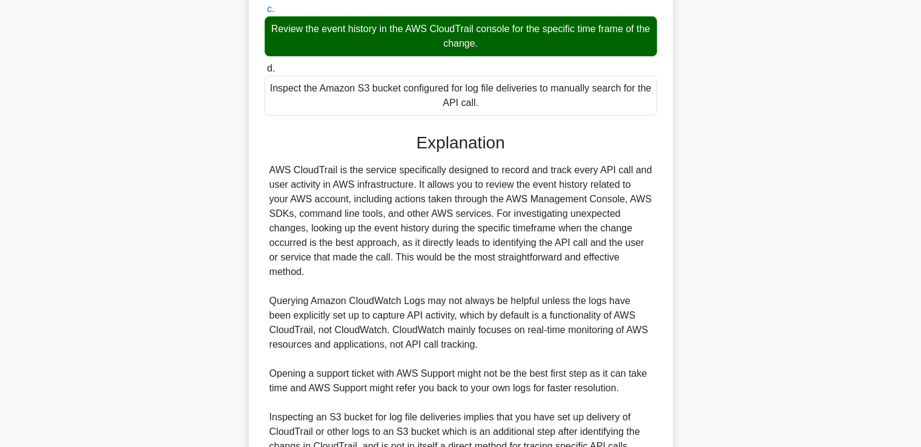
scroll to position [386, 0]
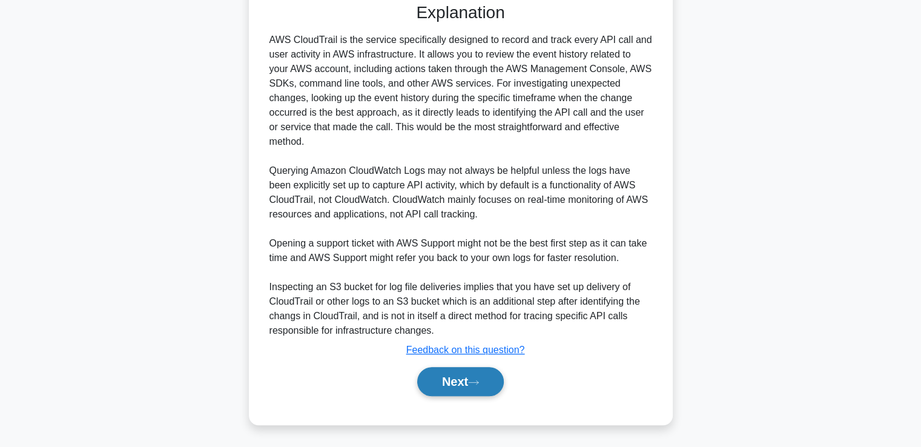
click at [439, 378] on button "Next" at bounding box center [460, 381] width 87 height 29
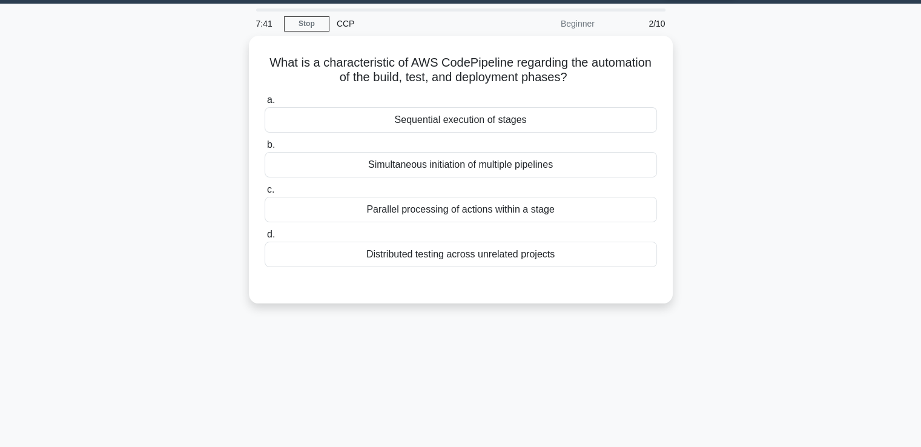
scroll to position [0, 0]
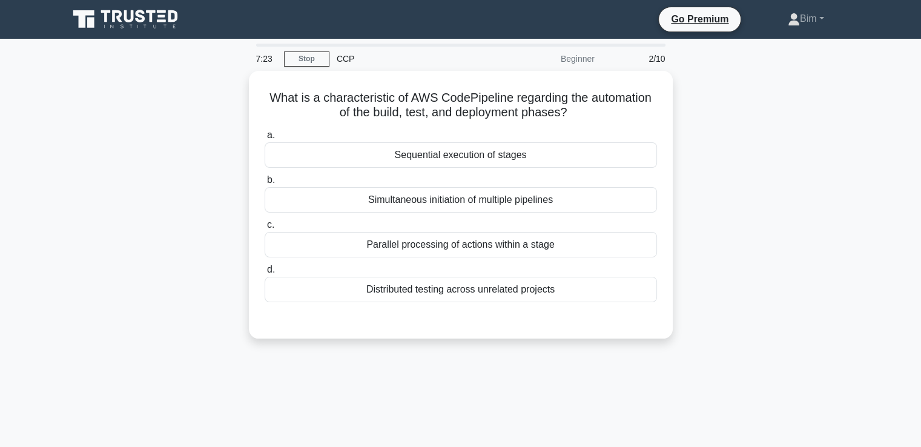
click at [153, 8] on icon at bounding box center [126, 19] width 116 height 23
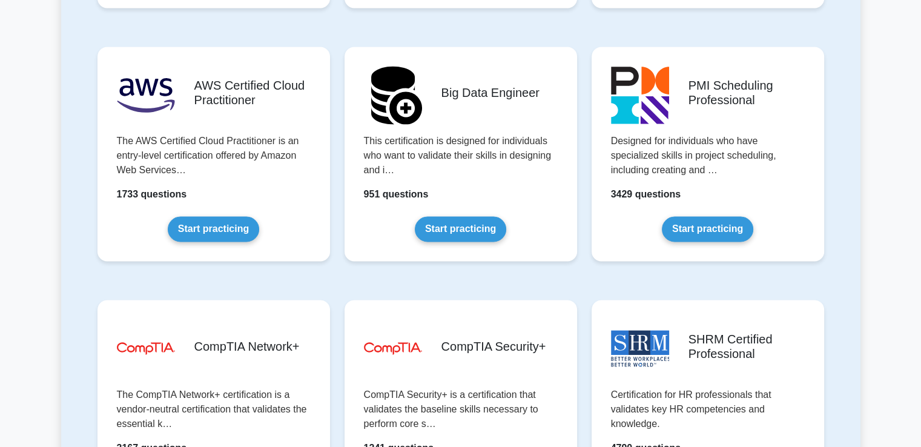
scroll to position [2124, 0]
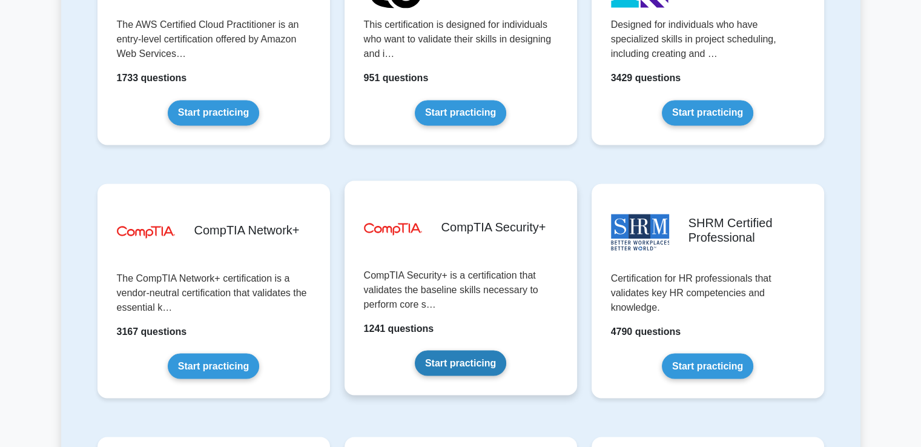
click at [415, 350] on link "Start practicing" at bounding box center [460, 362] width 91 height 25
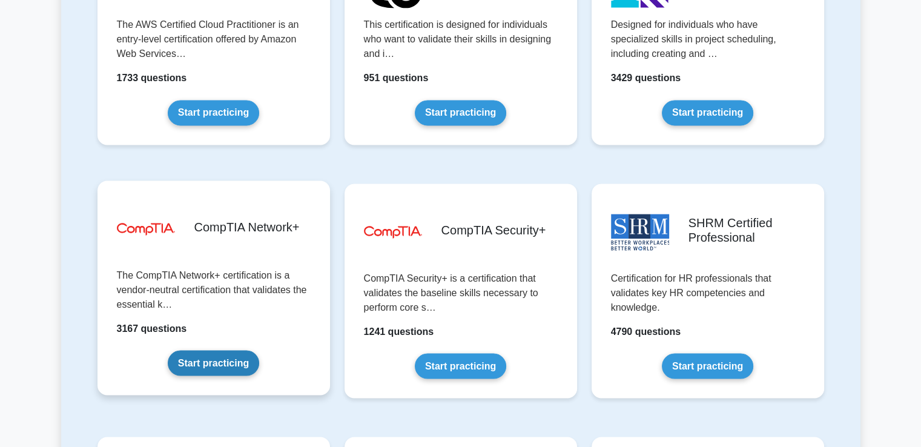
click at [174, 350] on link "Start practicing" at bounding box center [213, 362] width 91 height 25
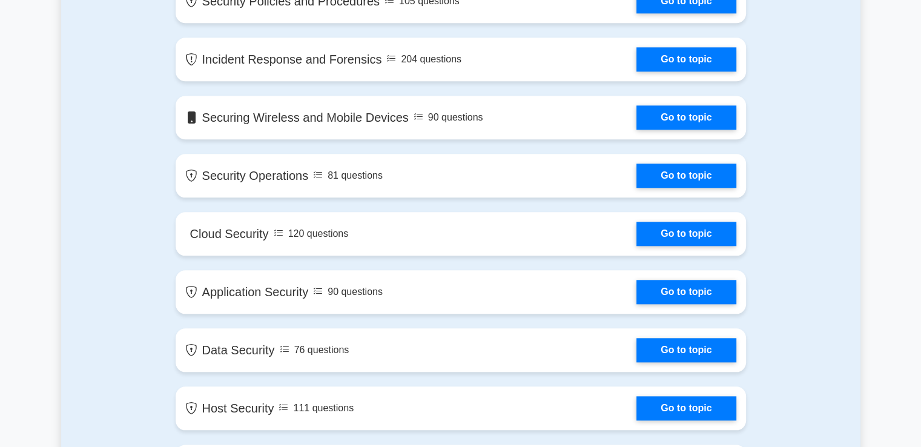
scroll to position [1289, 0]
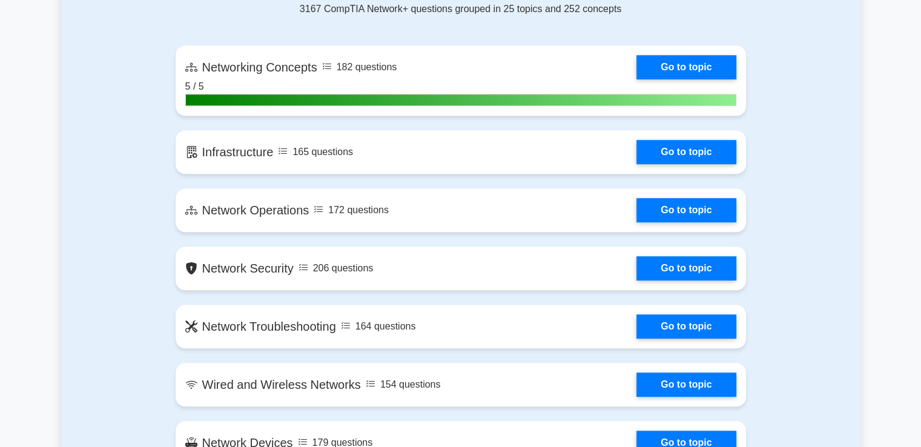
scroll to position [792, 0]
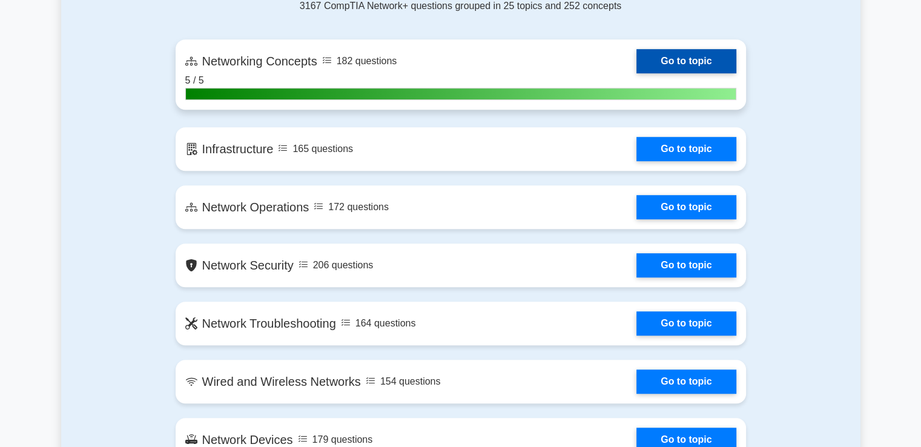
click at [637, 61] on link "Go to topic" at bounding box center [686, 61] width 99 height 24
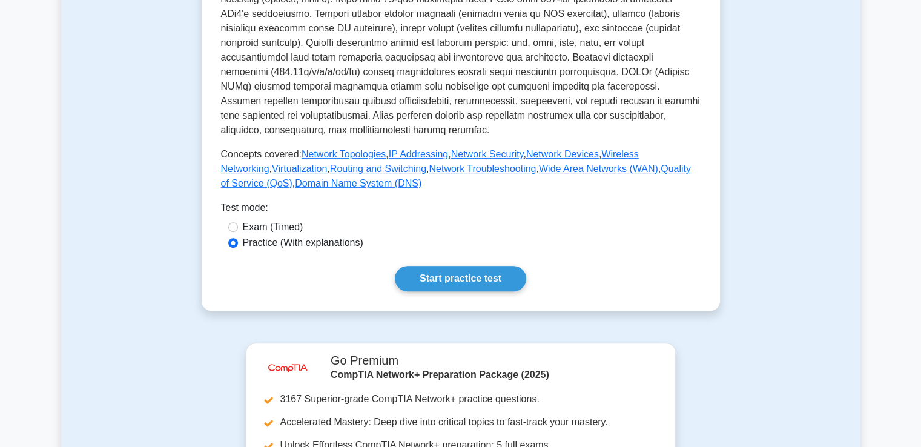
scroll to position [412, 0]
click at [432, 279] on div "Networking Concepts Fundamental Network Concepts This subtopic covers the found…" at bounding box center [461, 25] width 518 height 571
click at [435, 277] on div "Networking Concepts Fundamental Network Concepts This subtopic covers the found…" at bounding box center [461, 25] width 518 height 571
click at [452, 276] on div "Networking Concepts Fundamental Network Concepts This subtopic covers the found…" at bounding box center [461, 25] width 518 height 571
click at [465, 270] on link "Start practice test" at bounding box center [460, 278] width 131 height 25
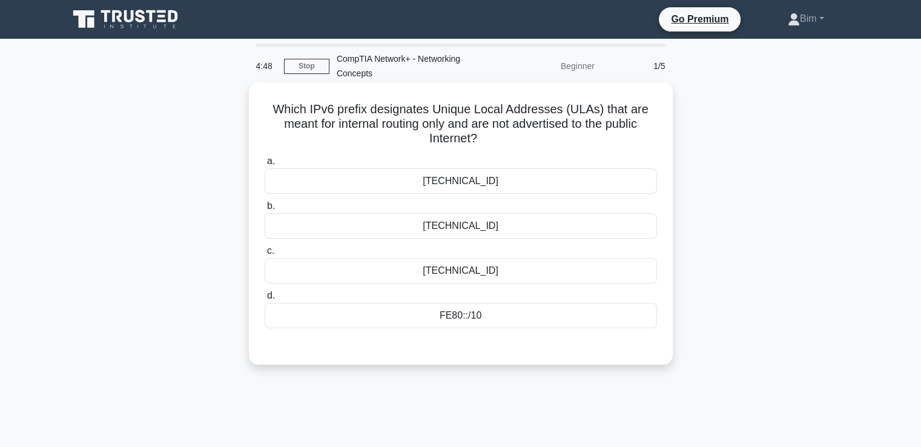
click at [454, 313] on div "FE80::/10" at bounding box center [461, 315] width 392 height 25
click at [265, 300] on input "d. FE80::/10" at bounding box center [265, 296] width 0 height 8
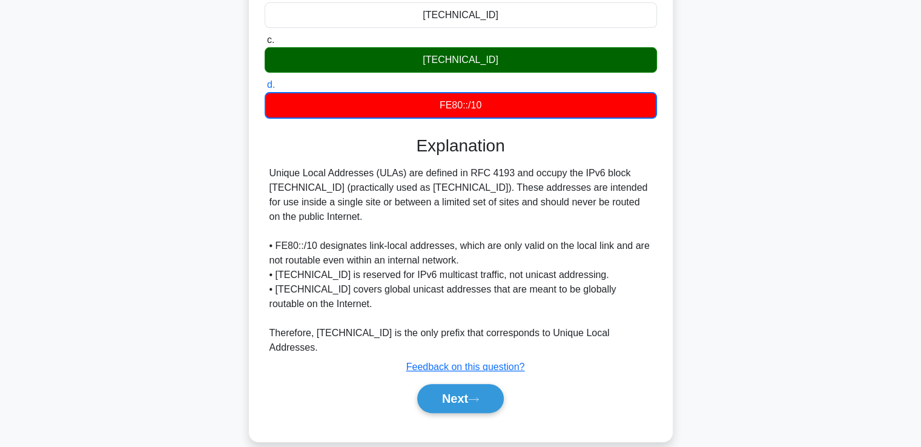
scroll to position [213, 0]
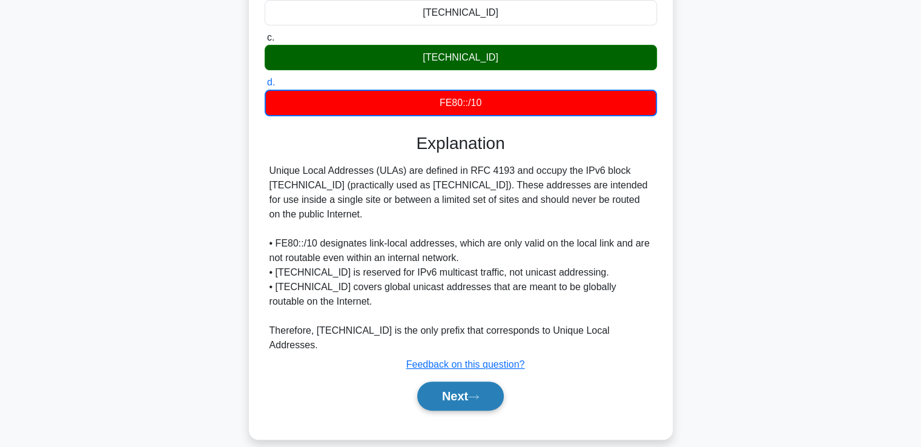
click at [473, 382] on button "Next" at bounding box center [460, 396] width 87 height 29
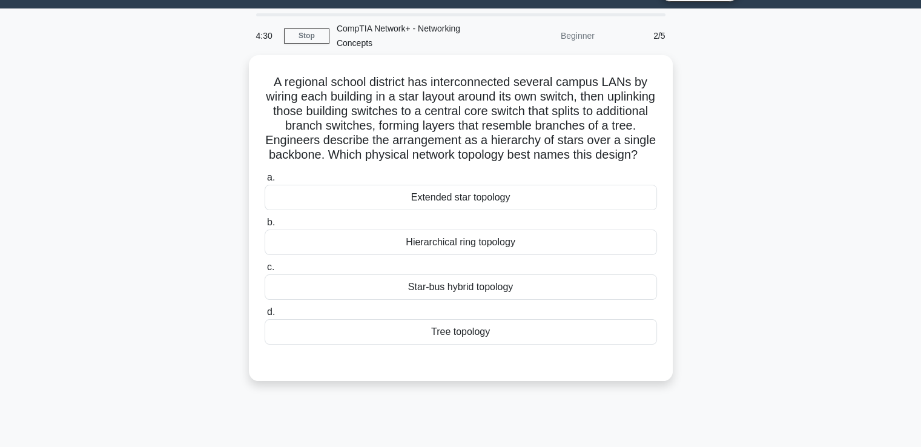
scroll to position [30, 0]
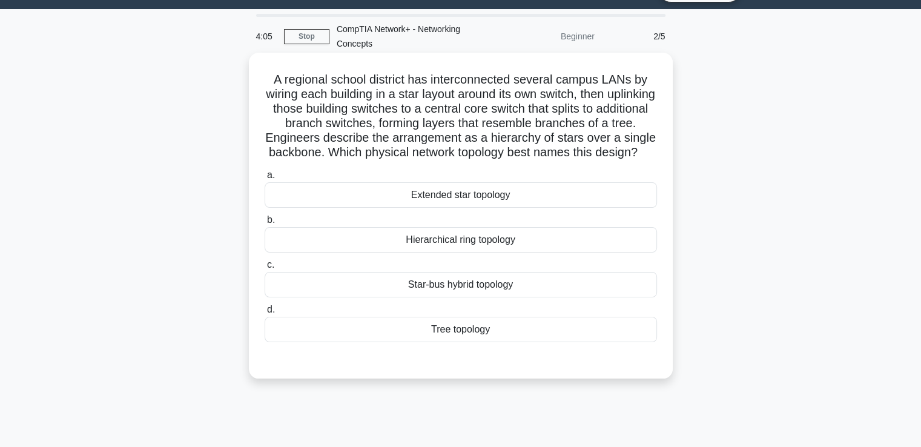
click at [383, 208] on div "Extended star topology" at bounding box center [461, 194] width 392 height 25
click at [265, 179] on input "a. Extended star topology" at bounding box center [265, 175] width 0 height 8
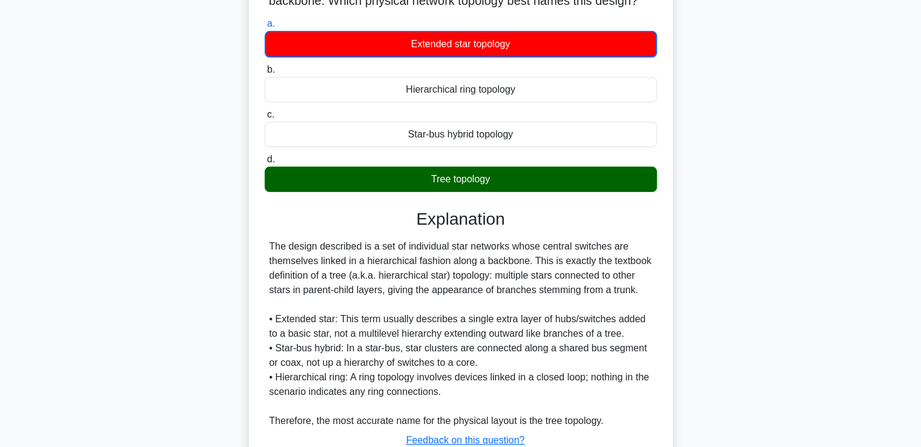
scroll to position [286, 0]
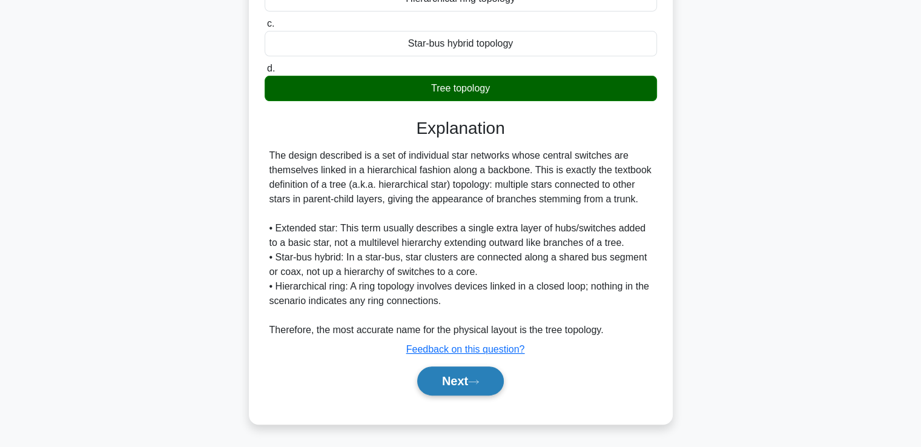
click at [425, 371] on button "Next" at bounding box center [460, 380] width 87 height 29
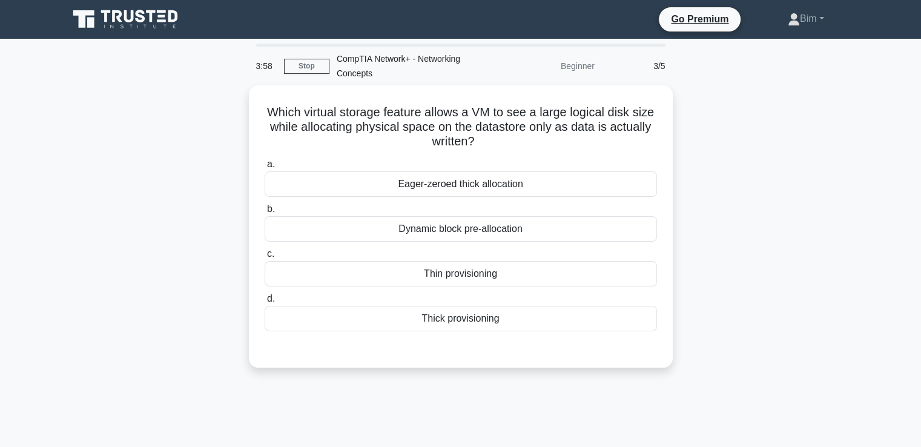
scroll to position [0, 0]
